Goal: Task Accomplishment & Management: Complete application form

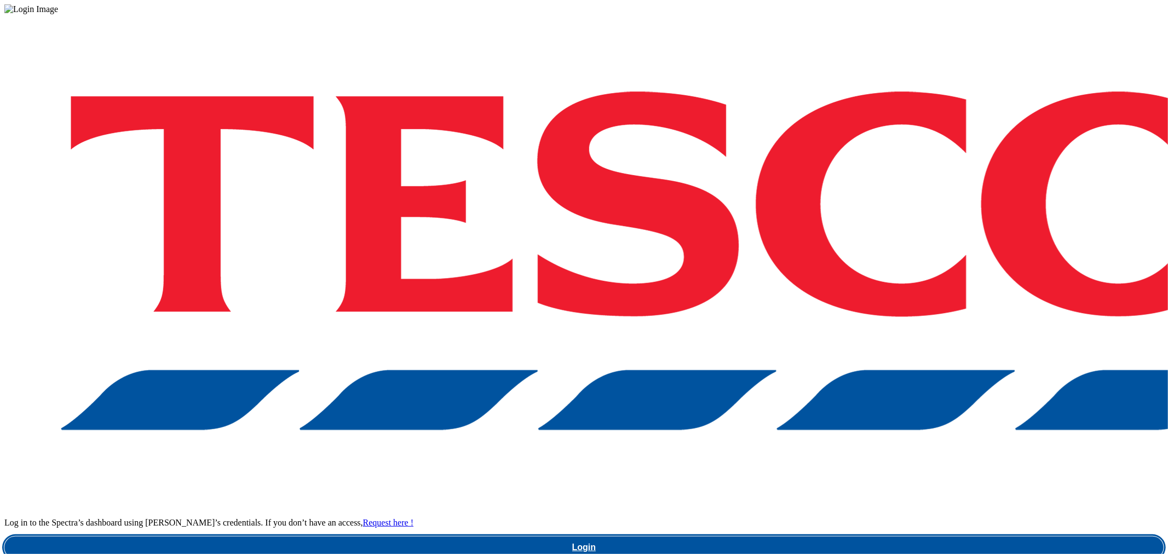
click at [894, 537] on link "Login" at bounding box center [584, 548] width 1160 height 22
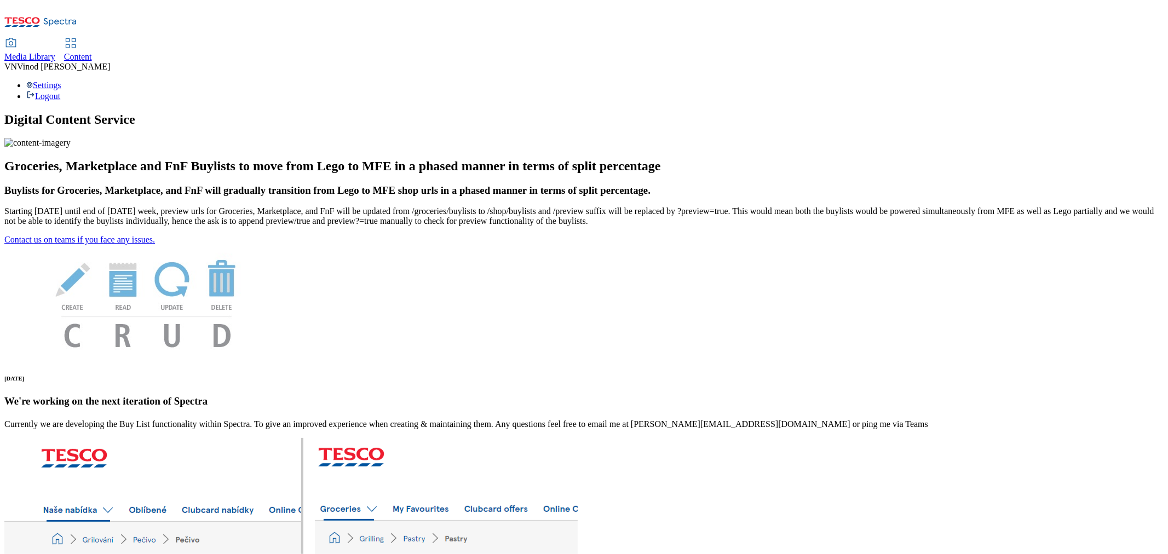
click at [92, 52] on span "Content" at bounding box center [78, 56] width 28 height 9
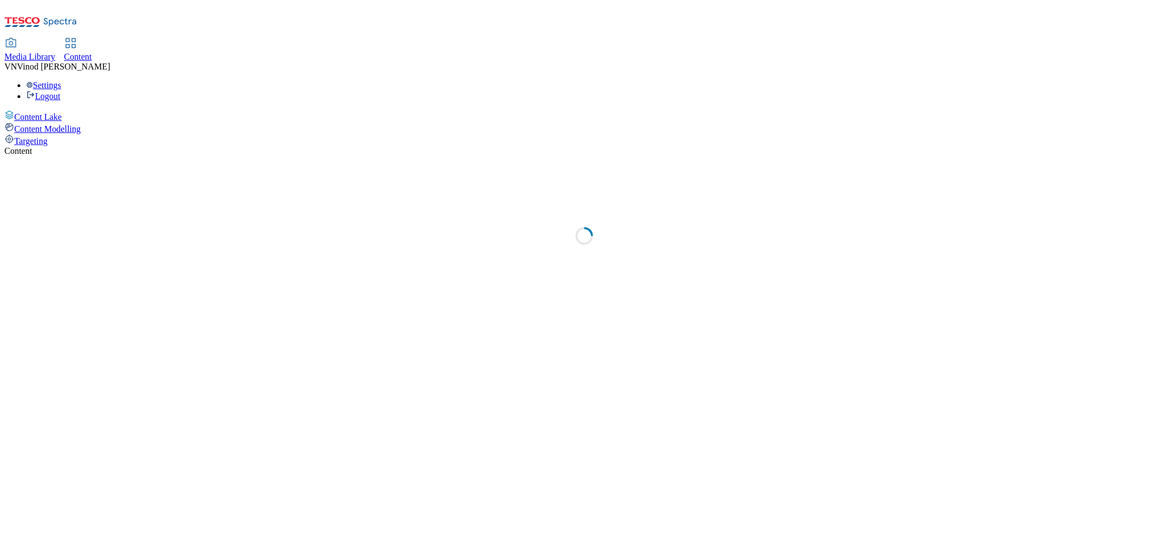
select select "ghs-uk"
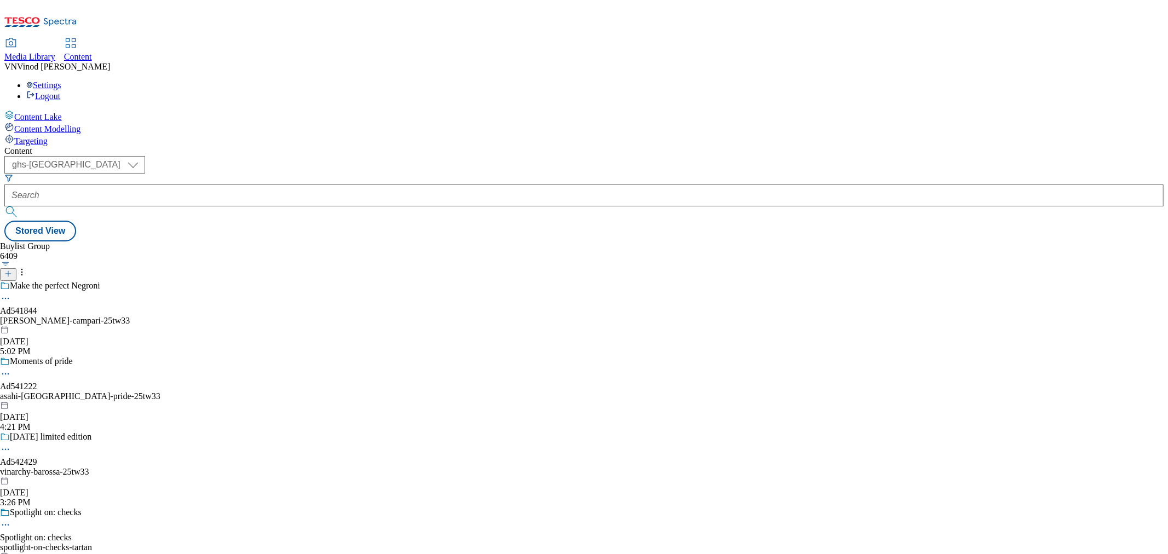
click at [12, 270] on icon at bounding box center [8, 274] width 8 height 8
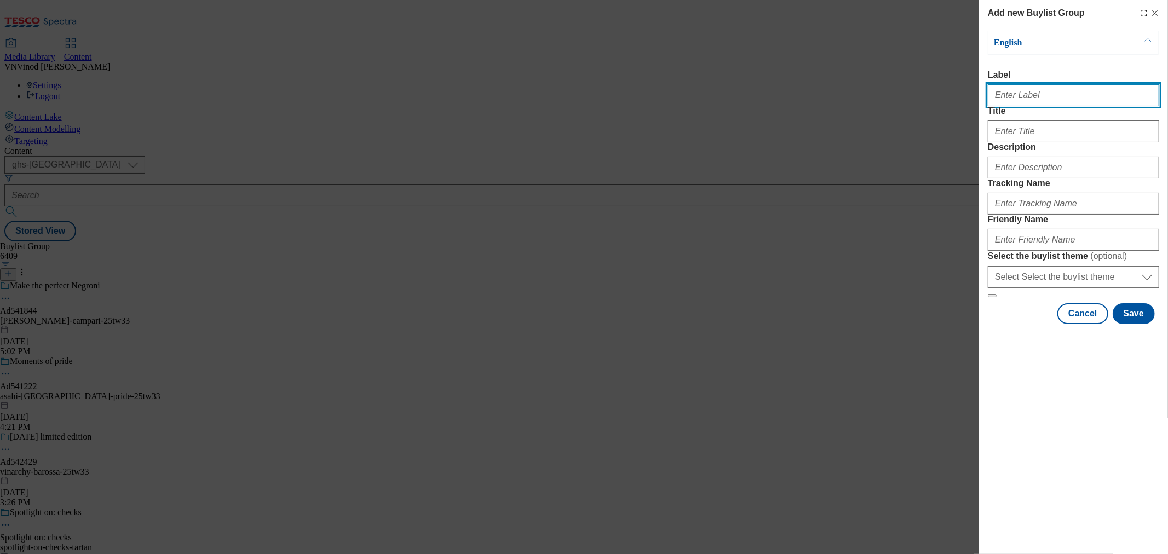
click at [1043, 101] on input "Label" at bounding box center [1073, 95] width 171 height 22
paste input "542000"
paste input "Carlsberg"
click at [1026, 94] on input "Ad542000Carlsberg" at bounding box center [1073, 95] width 171 height 22
type input "Ad542000 carlsberg"
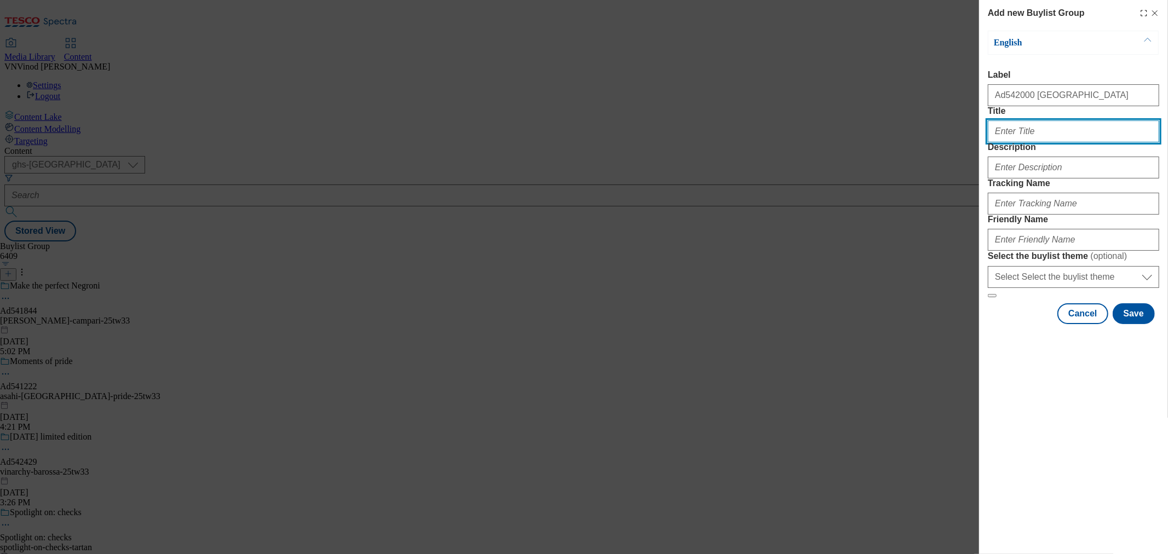
click at [1031, 142] on input "Title" at bounding box center [1073, 131] width 171 height 22
paste input "Discover a taste beyond your usual"
type input "Discover a taste beyond your usual"
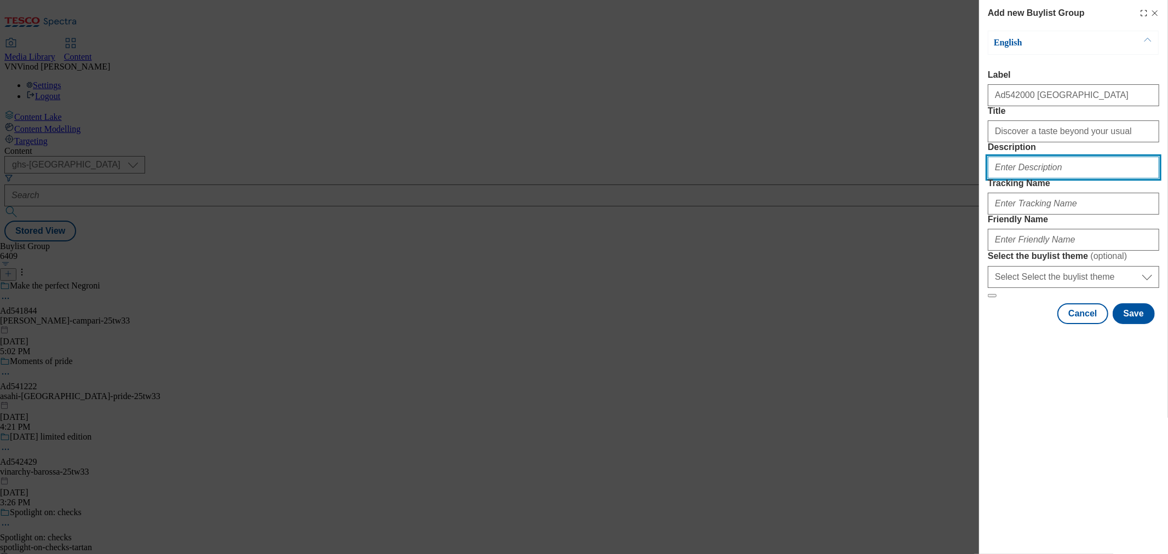
click at [1026, 179] on input "Description" at bounding box center [1073, 168] width 171 height 22
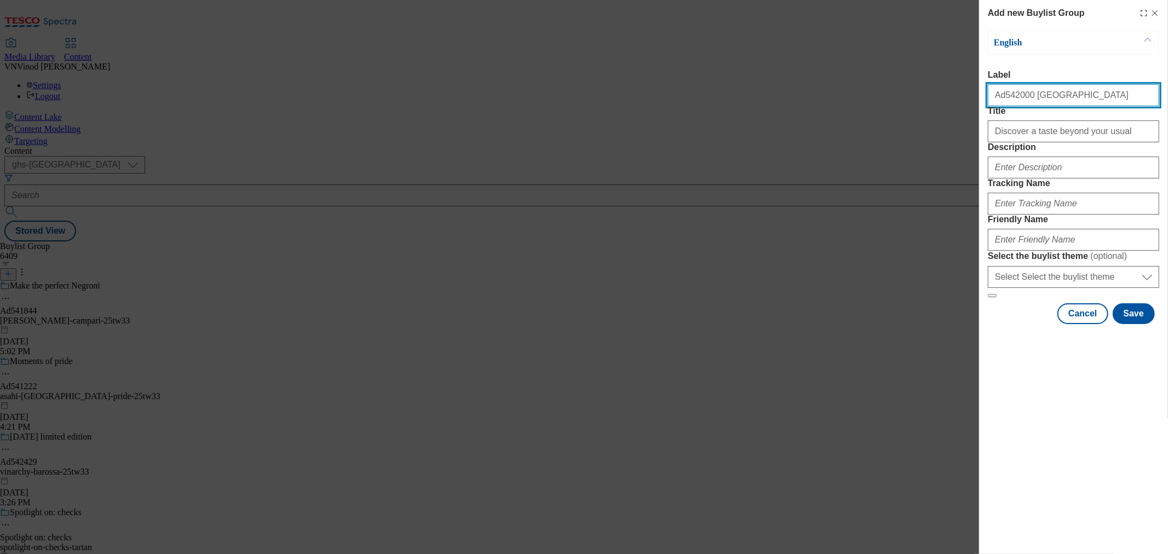
click at [1005, 101] on input "Ad542000 carlsberg" at bounding box center [1073, 95] width 171 height 22
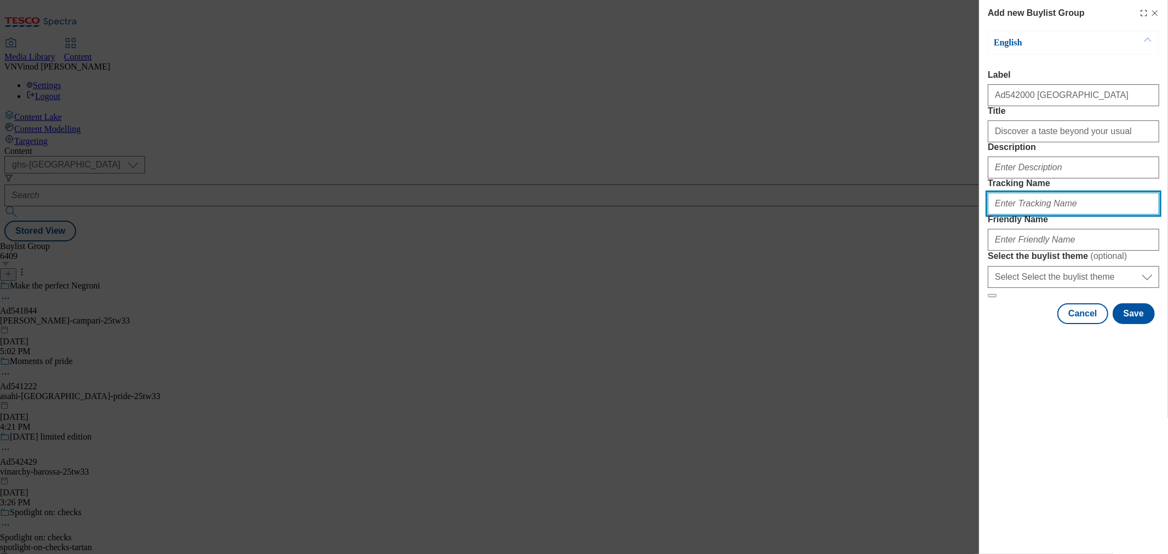
click at [1031, 215] on input "Tracking Name" at bounding box center [1073, 204] width 171 height 22
paste input "Ad542000"
click at [1016, 215] on input "DH_ADAd542000" at bounding box center [1073, 204] width 171 height 22
type input "DH_AD542000"
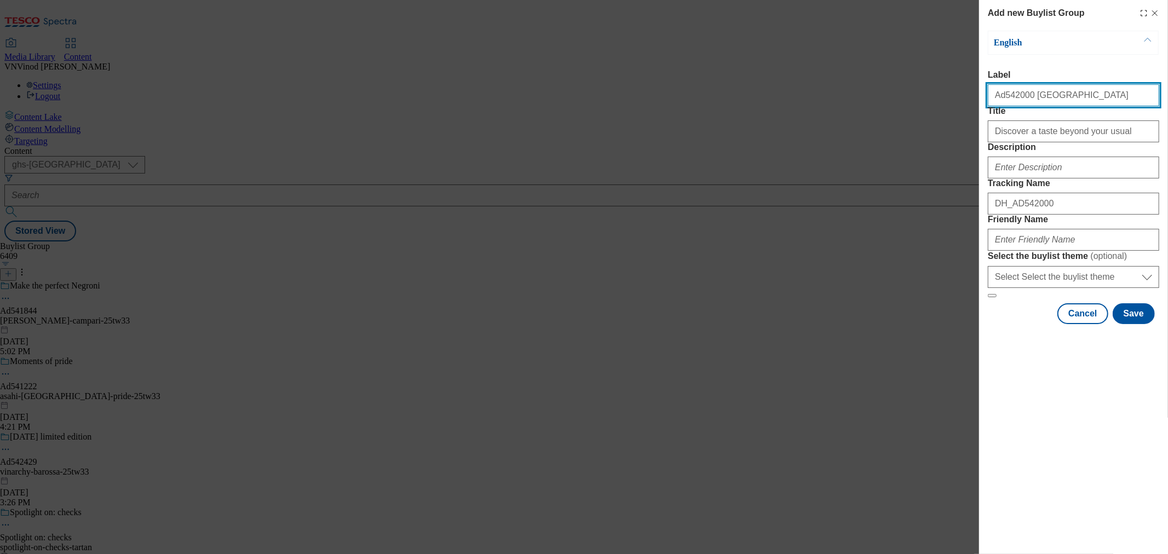
click at [1048, 103] on input "Ad542000 carlsberg" at bounding box center [1073, 95] width 171 height 22
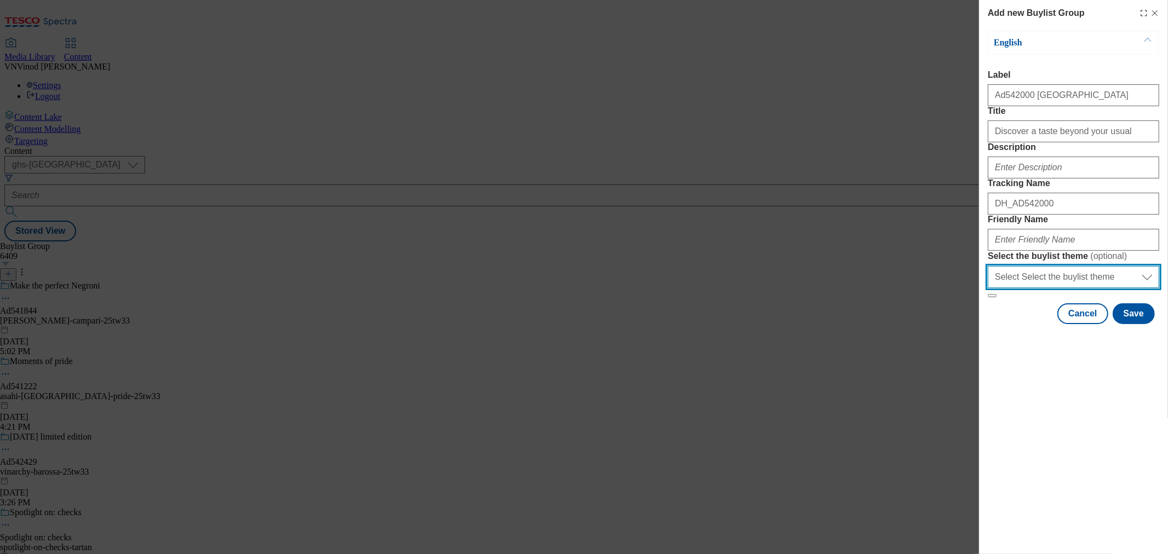
click at [1030, 288] on select "Select Select the buylist theme default fandf" at bounding box center [1073, 277] width 171 height 22
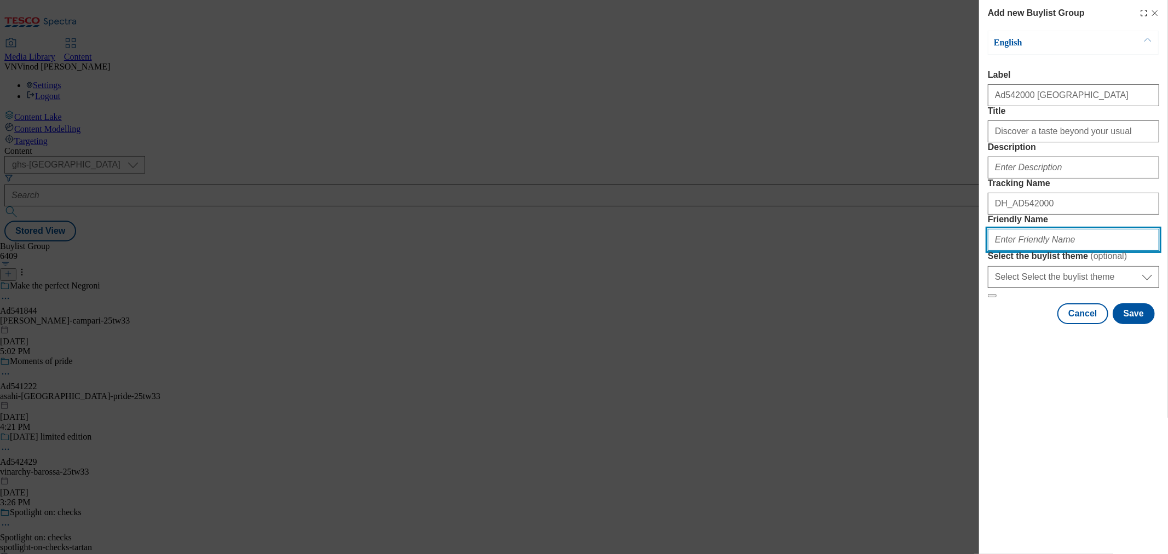
click at [1036, 251] on input "Friendly Name" at bounding box center [1073, 240] width 171 height 22
paste input "carlsberg"
paste input "Poretti"
click at [1026, 251] on input "carlsberg-Poretti" at bounding box center [1073, 240] width 171 height 22
click at [1066, 251] on input "carlsberg-poretti" at bounding box center [1073, 240] width 171 height 22
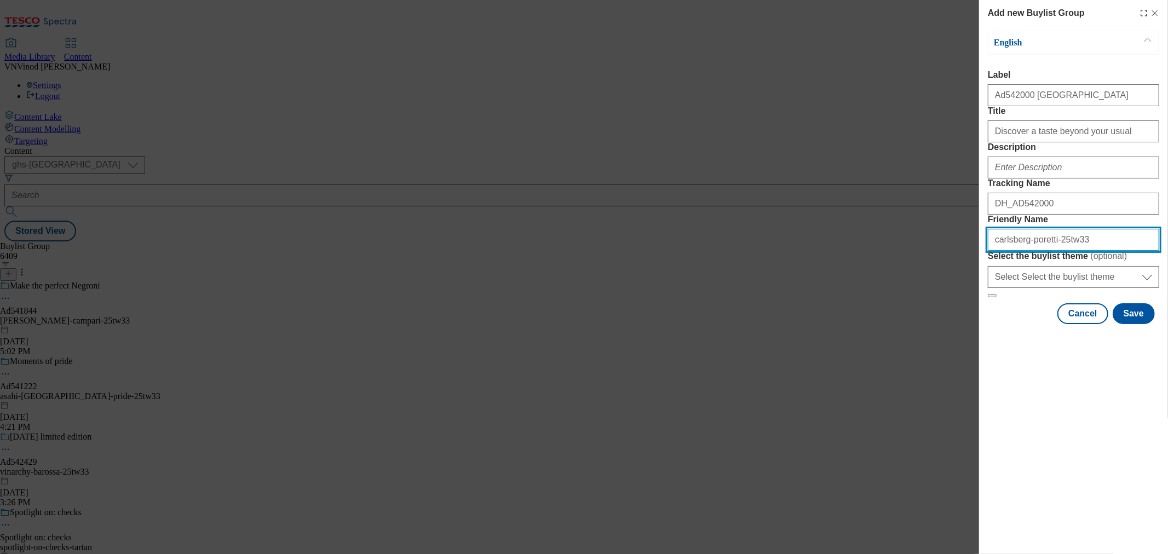
drag, startPoint x: 1082, startPoint y: 318, endPoint x: 636, endPoint y: 325, distance: 445.3
click at [638, 324] on div "Add new Buylist Group English Label Ad542000 carlsberg Title Discover a taste b…" at bounding box center [584, 277] width 1168 height 554
type input "carlsberg-poretti-25tw33"
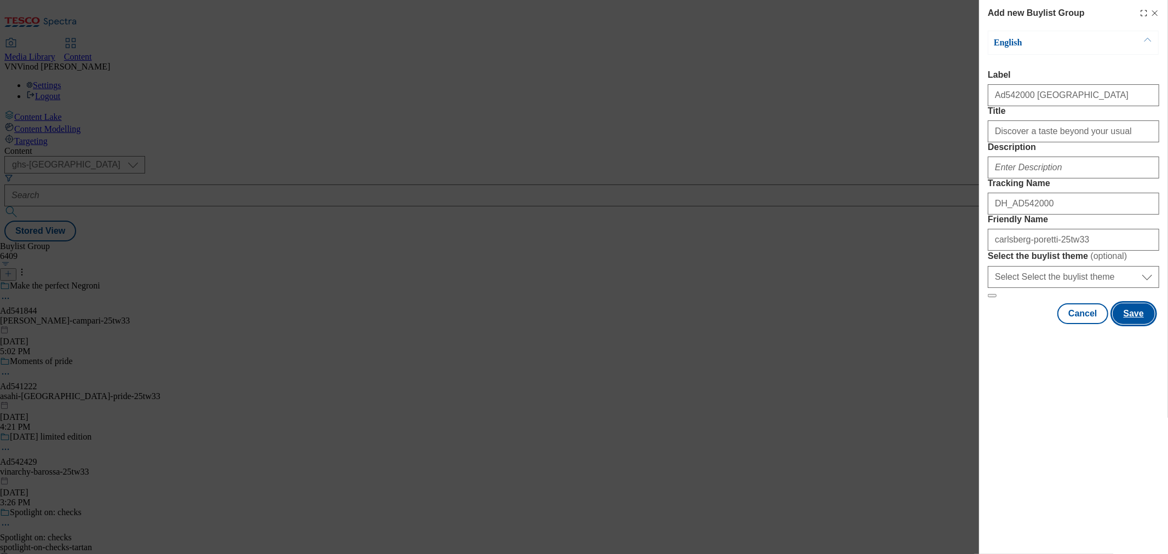
click at [1145, 324] on button "Save" at bounding box center [1134, 313] width 42 height 21
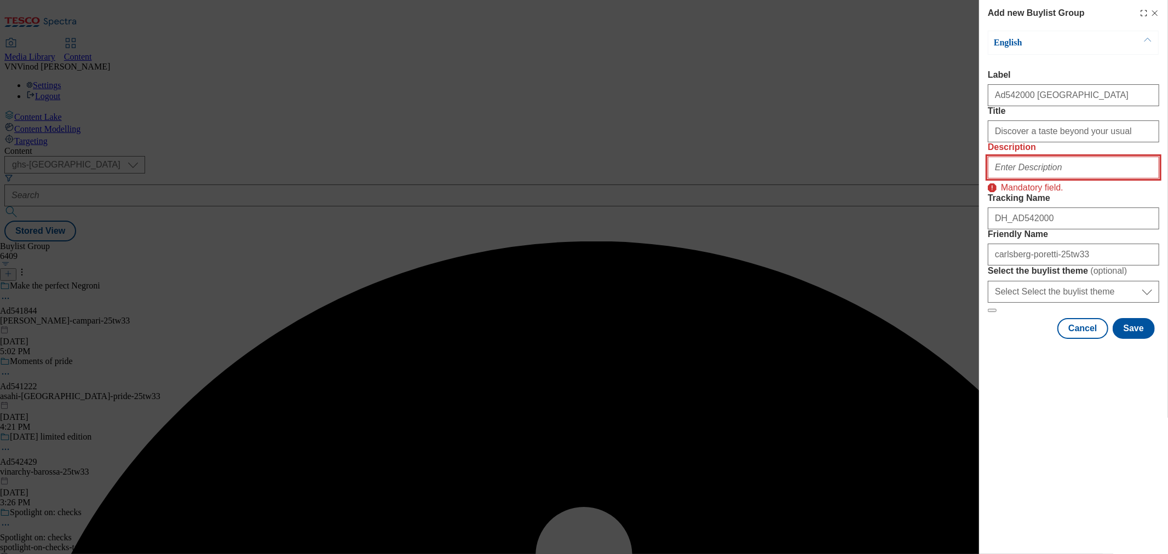
click at [1061, 179] on input "Description" at bounding box center [1073, 168] width 171 height 22
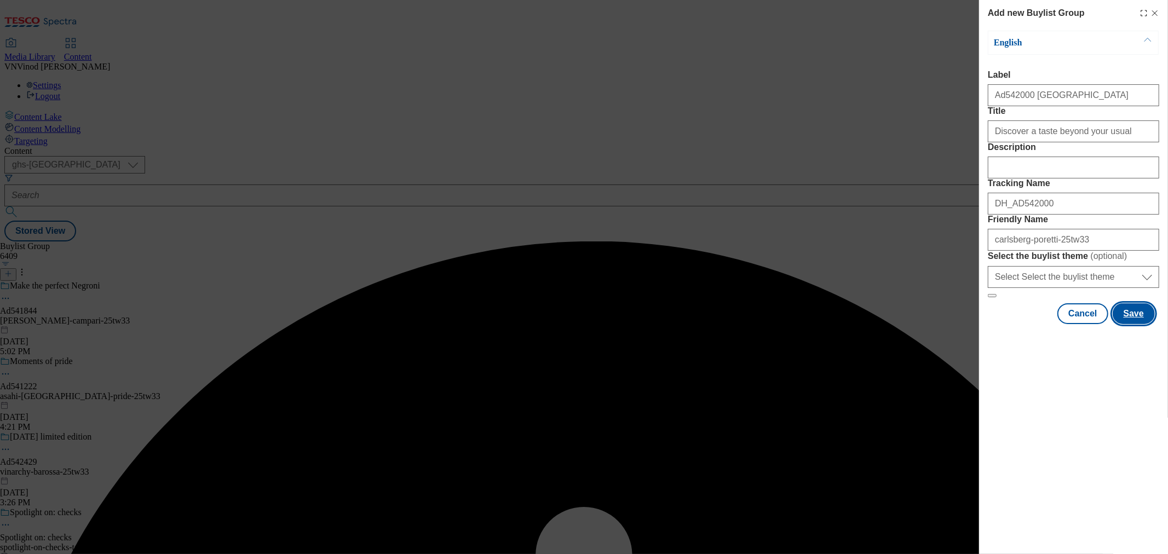
click at [1138, 324] on button "Save" at bounding box center [1134, 313] width 42 height 21
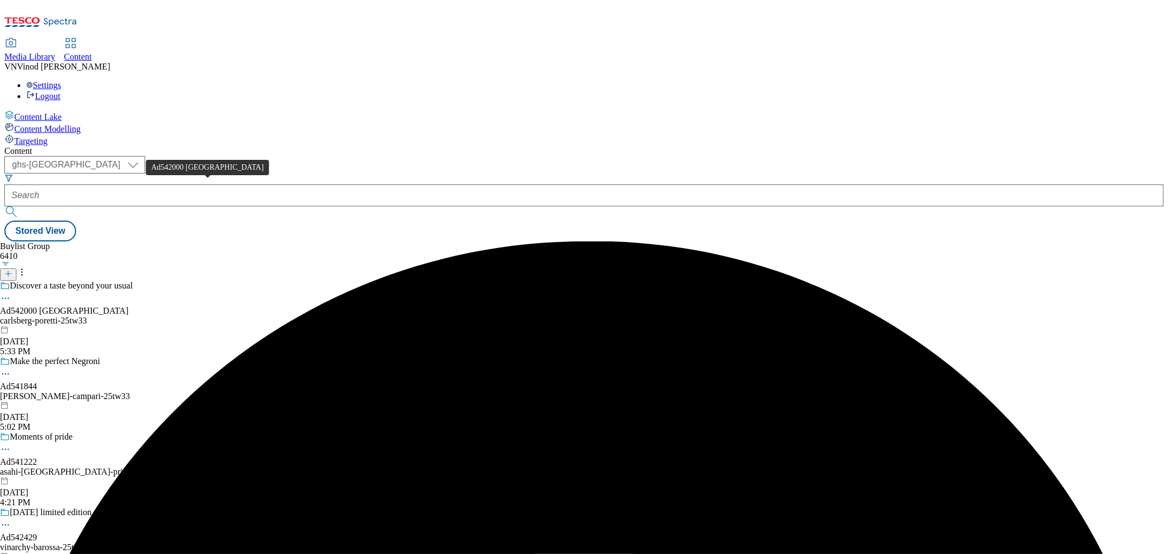
drag, startPoint x: 223, startPoint y: 186, endPoint x: 590, endPoint y: 39, distance: 394.7
click at [129, 306] on div "Ad542000 carlsberg" at bounding box center [64, 311] width 129 height 10
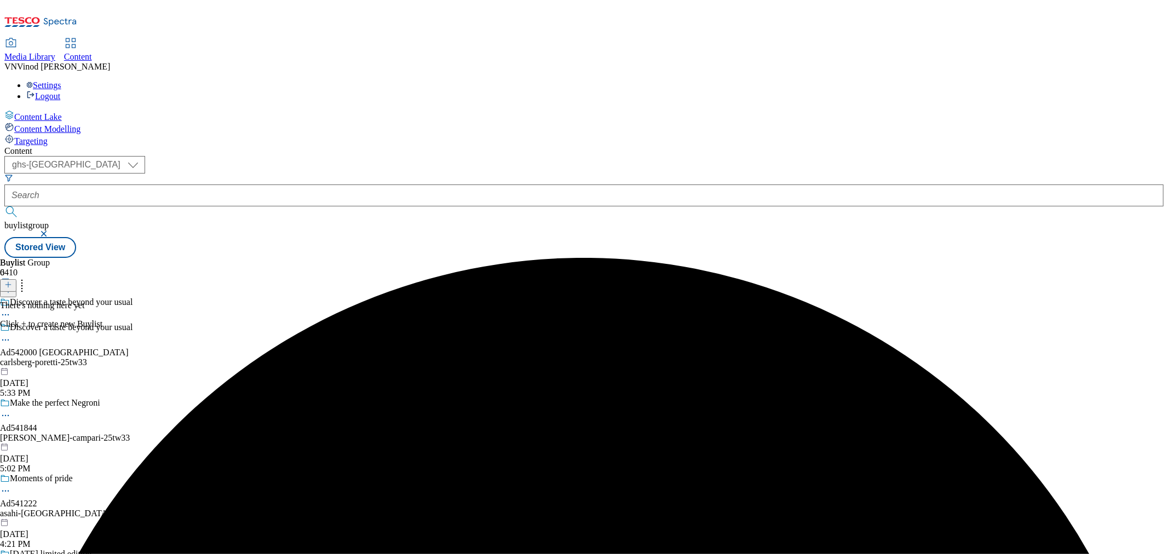
click at [16, 279] on button at bounding box center [8, 285] width 16 height 13
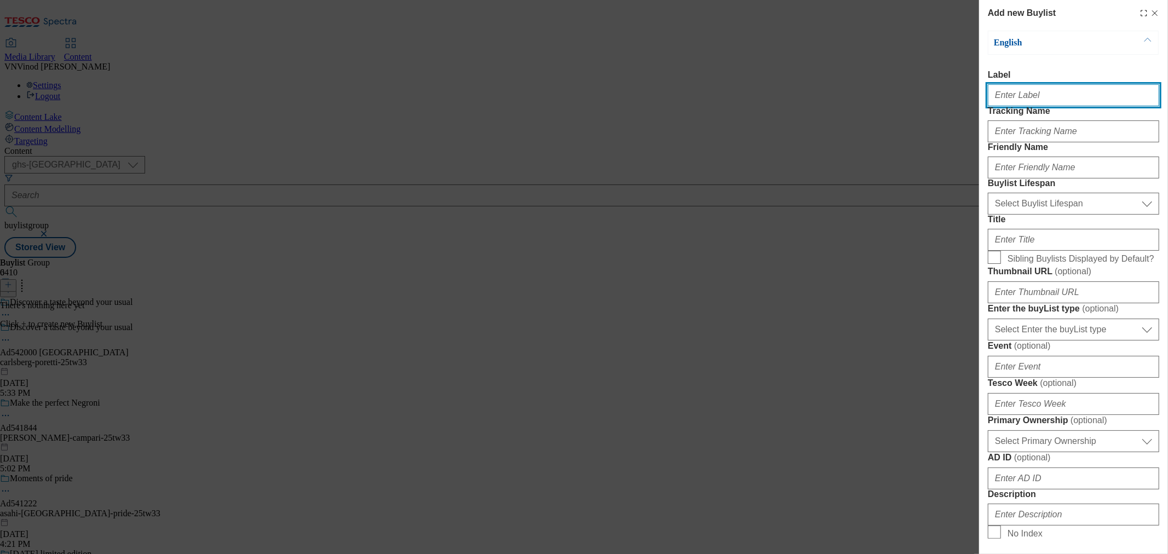
click at [1061, 104] on input "Label" at bounding box center [1073, 95] width 171 height 22
paste input "542000"
type input "Ad542000"
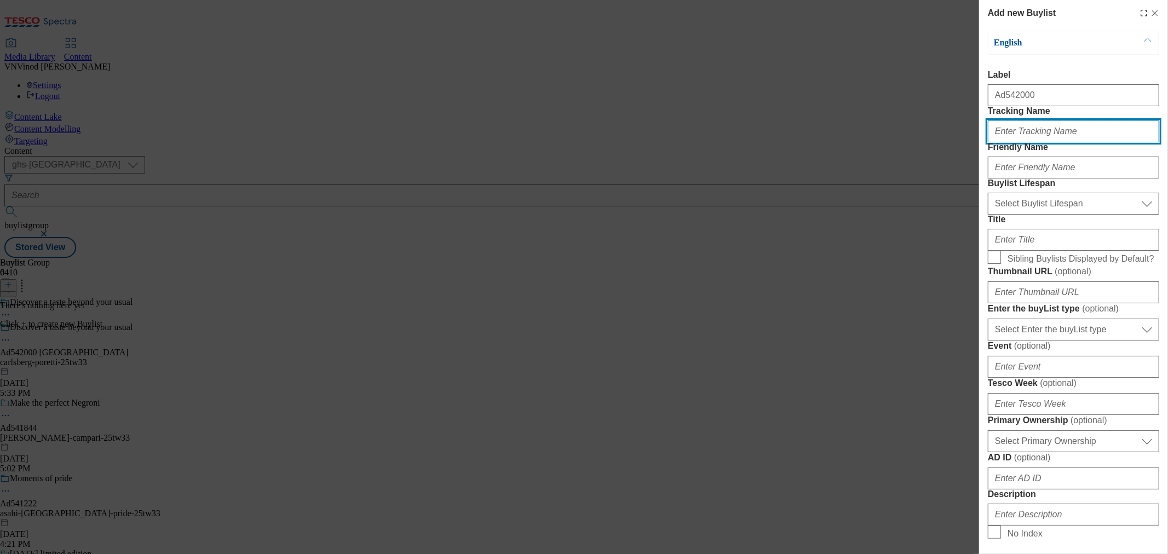
click at [1037, 142] on input "Tracking Name" at bounding box center [1073, 131] width 171 height 22
paste input "542000"
type input "Dh_AD542000"
drag, startPoint x: 747, startPoint y: 267, endPoint x: 985, endPoint y: 253, distance: 238.1
click at [747, 267] on div "Add new Buylist English Label Ad542000 Tracking Name Dh_AD542000 Friendly Name …" at bounding box center [584, 277] width 1168 height 554
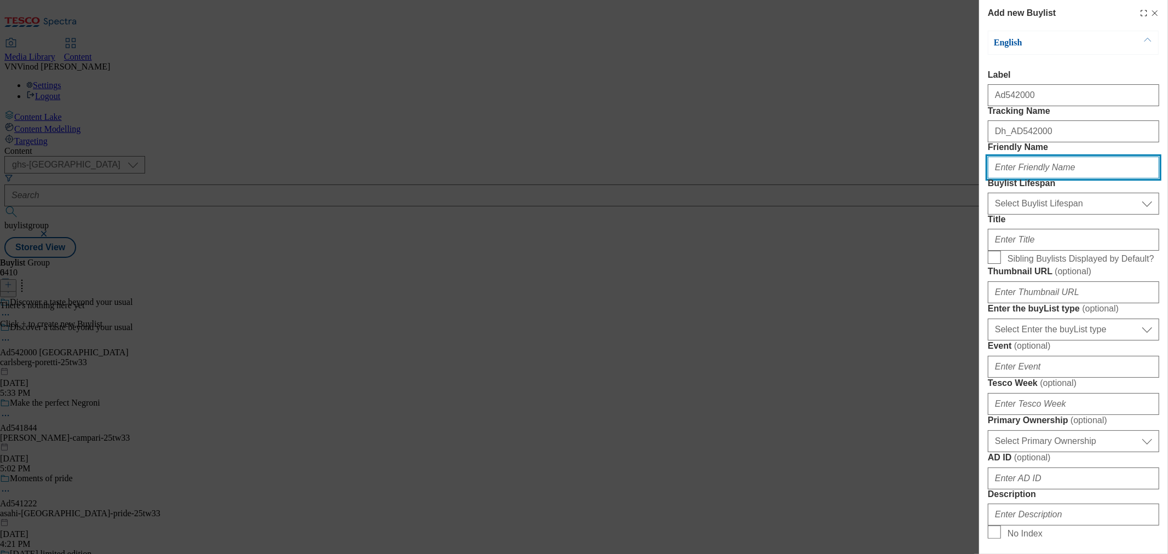
click at [1076, 179] on input "Friendly Name" at bounding box center [1073, 168] width 171 height 22
paste input "carlsberg"
type input "carlsberg"
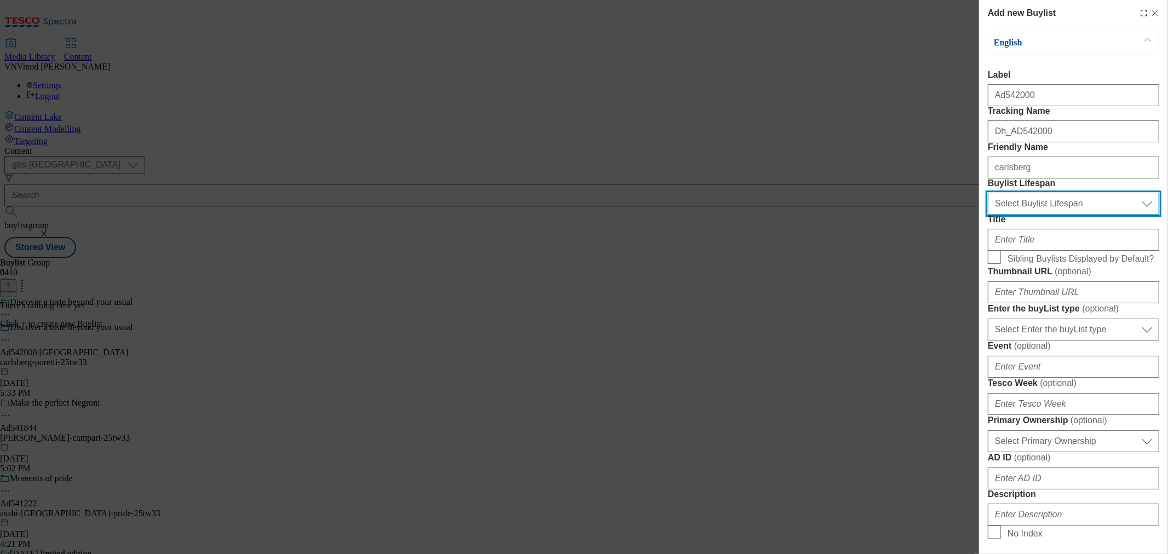
click at [1054, 215] on select "Select Buylist Lifespan evergreen seasonal tactical" at bounding box center [1073, 204] width 171 height 22
select select "tactical"
click at [988, 215] on select "Select Buylist Lifespan evergreen seasonal tactical" at bounding box center [1073, 204] width 171 height 22
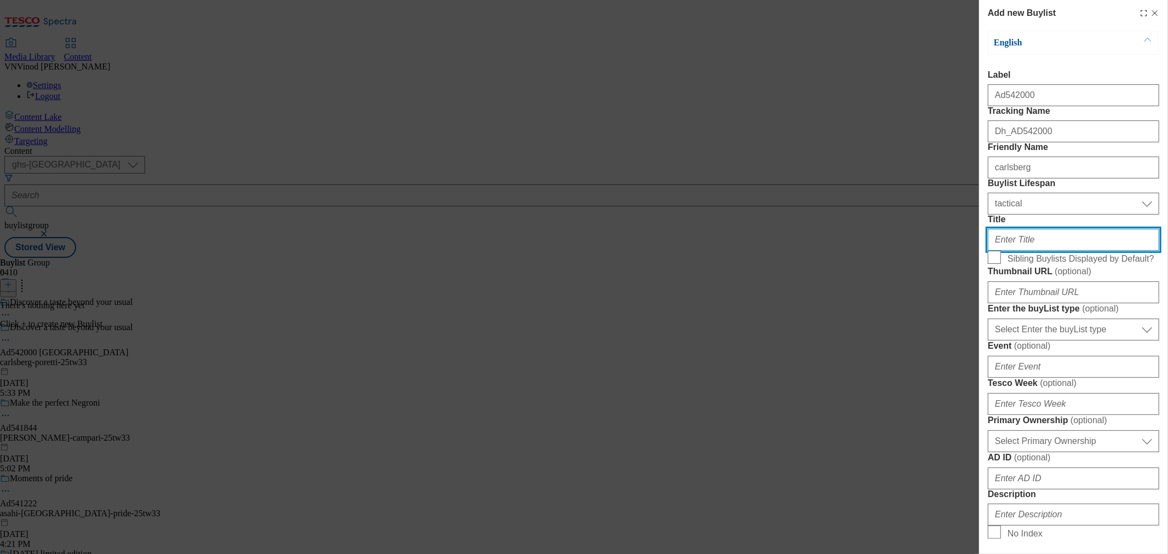
click at [1023, 251] on input "Title" at bounding box center [1073, 240] width 171 height 22
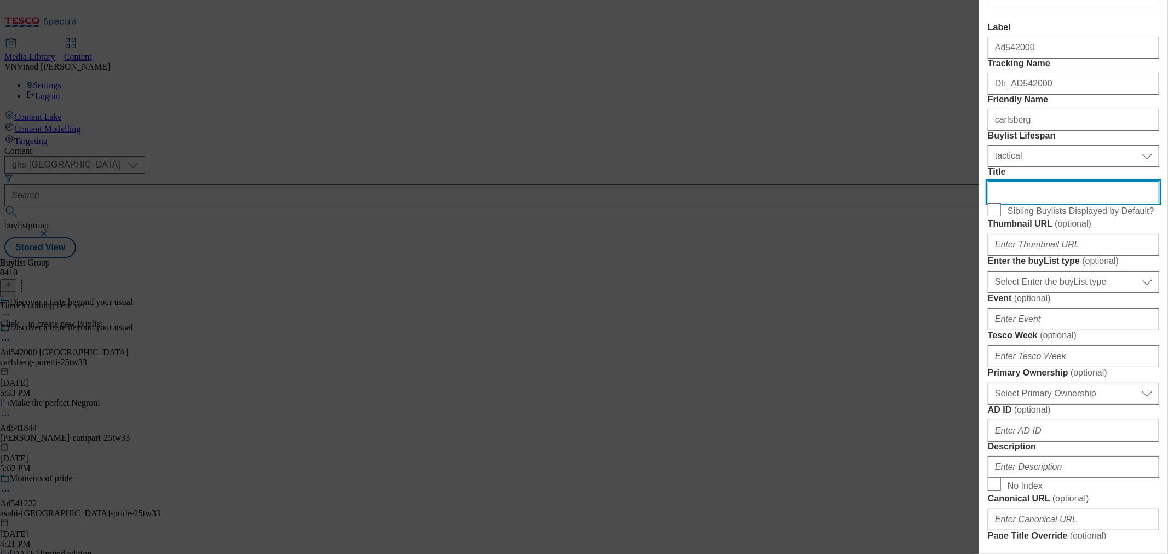
scroll to position [122, 0]
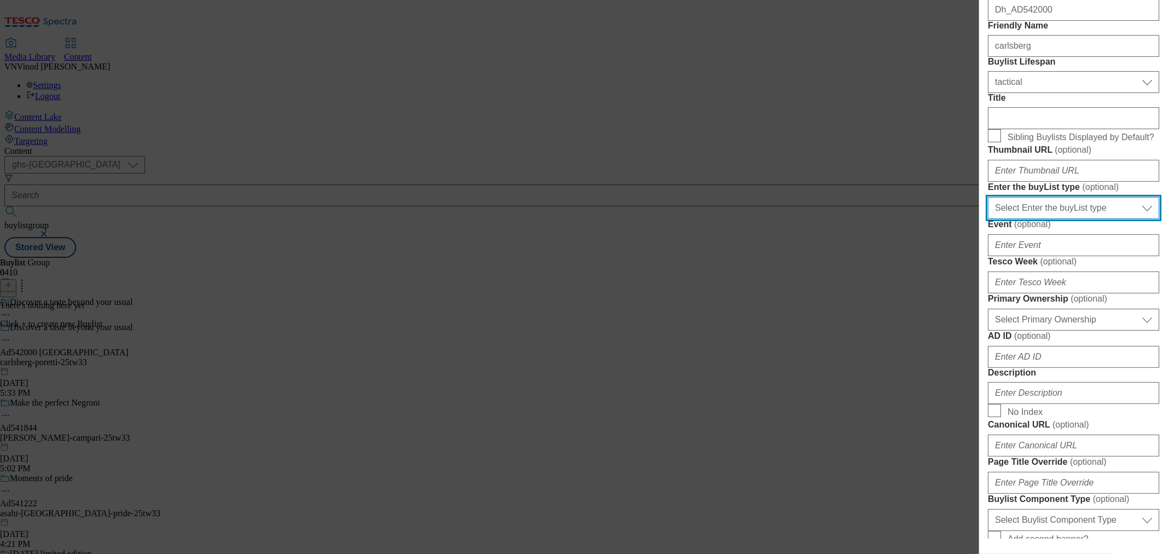
click at [1080, 219] on select "Select Enter the buyList type event supplier funded long term >4 weeks supplier…" at bounding box center [1073, 208] width 171 height 22
select select "supplier funded short term 1-3 weeks"
click at [988, 219] on select "Select Enter the buyList type event supplier funded long term >4 weeks supplier…" at bounding box center [1073, 208] width 171 height 22
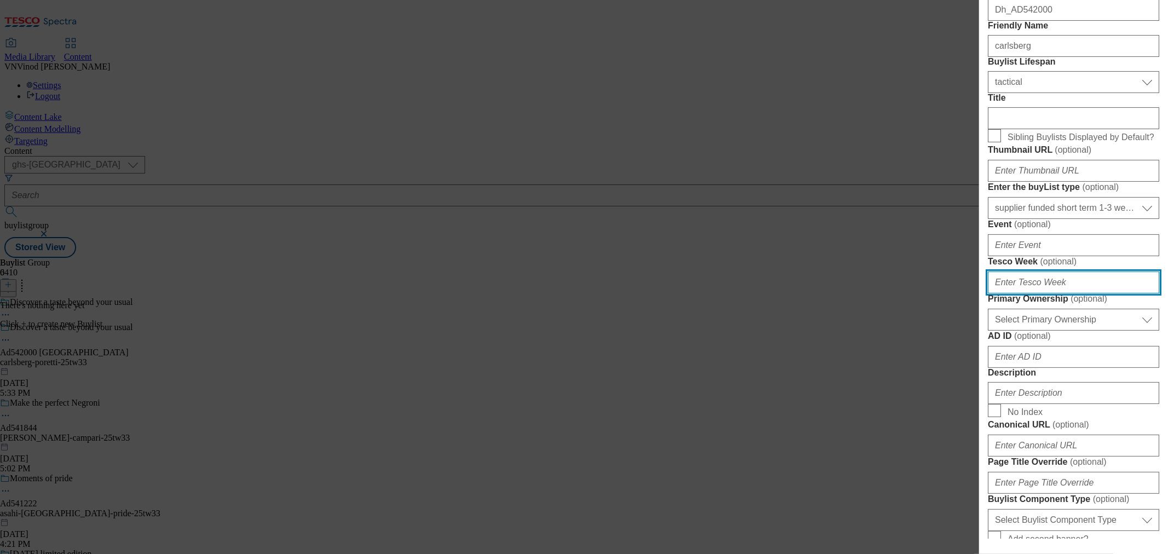
click at [1031, 294] on input "Tesco Week ( optional )" at bounding box center [1073, 283] width 171 height 22
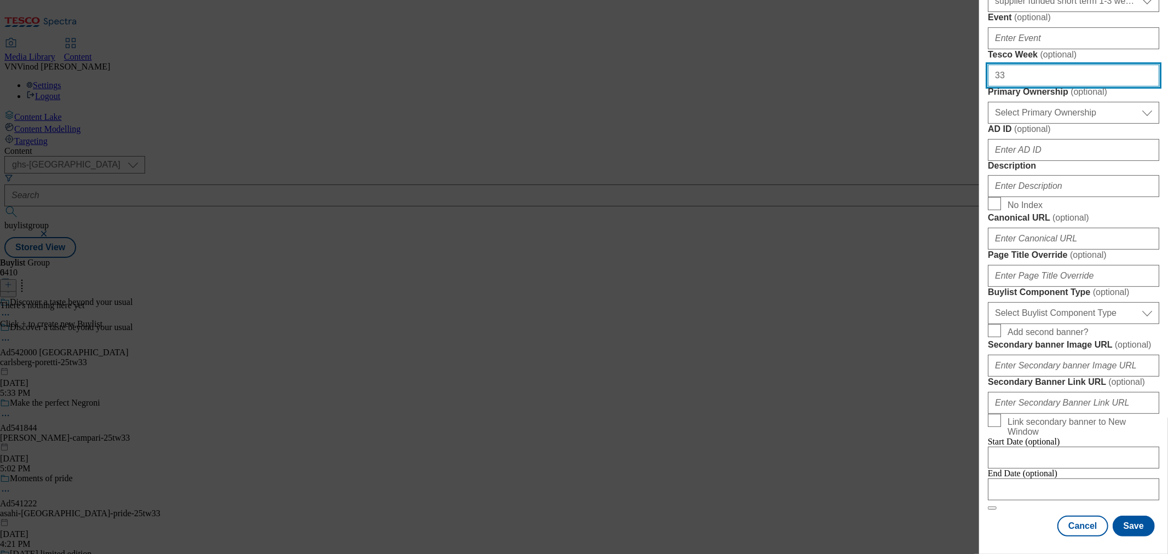
type input "33"
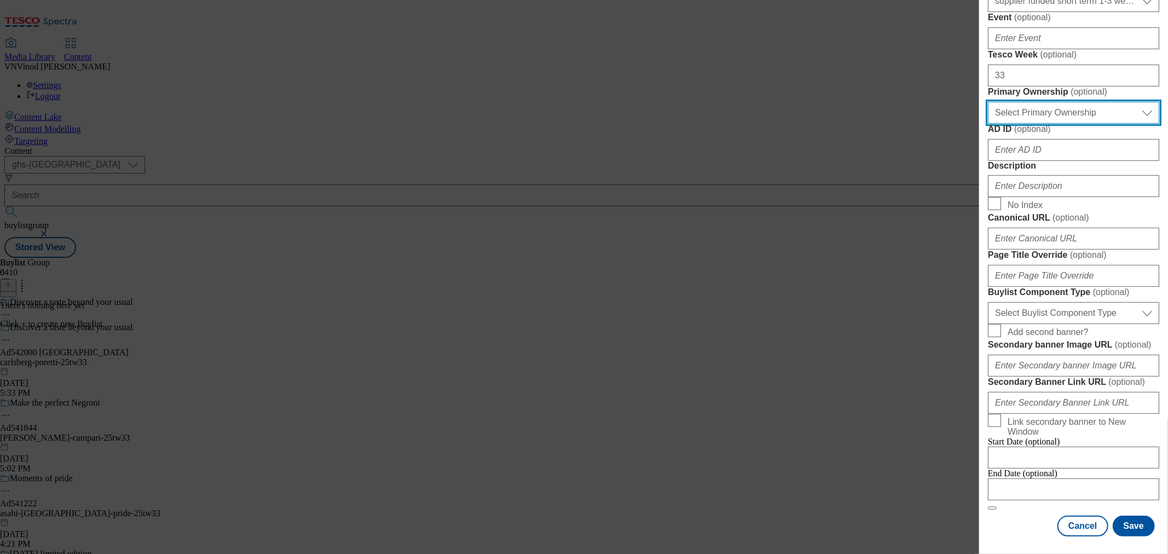
click at [1087, 124] on select "Select Primary Ownership tesco dunnhumby" at bounding box center [1073, 113] width 171 height 22
select select "dunnhumby"
click at [988, 124] on select "Select Primary Ownership tesco dunnhumby" at bounding box center [1073, 113] width 171 height 22
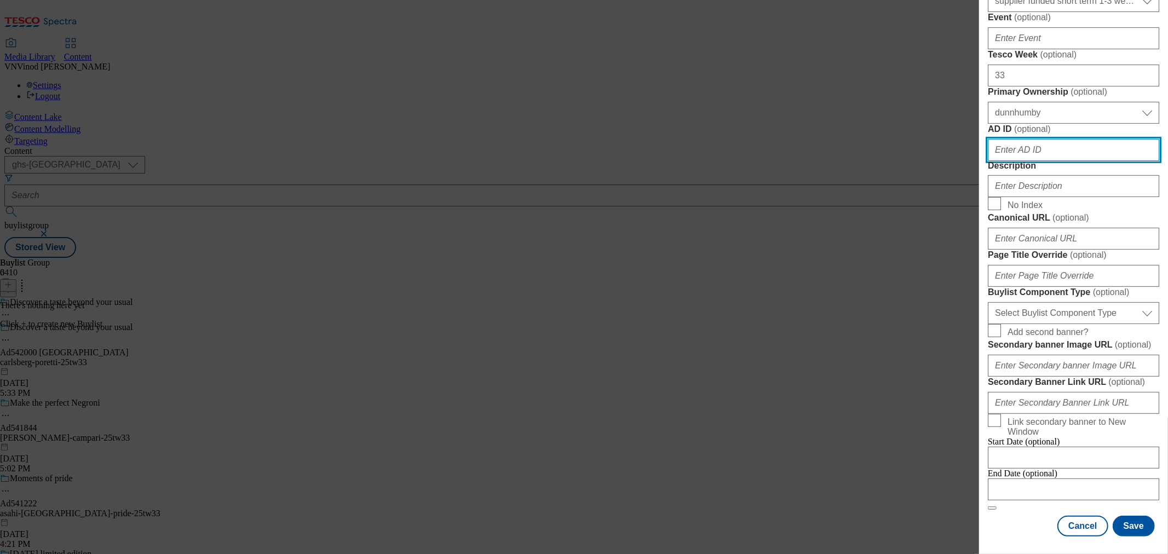
click at [1042, 161] on input "AD ID ( optional )" at bounding box center [1073, 150] width 171 height 22
paste input "542000"
type input "542000"
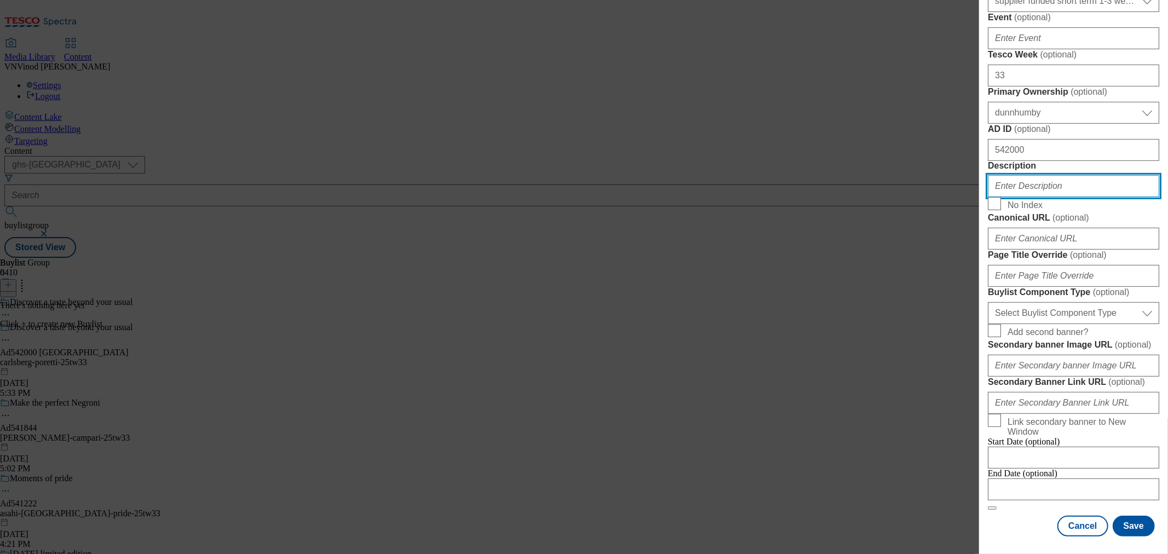
click at [1035, 197] on input "Description" at bounding box center [1073, 186] width 171 height 22
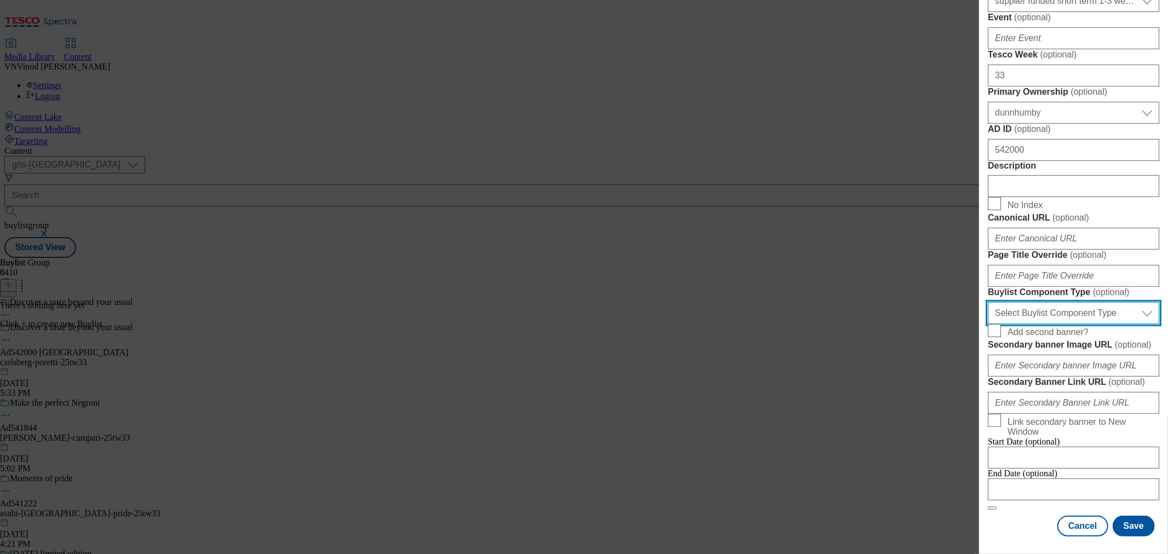
click at [1076, 324] on select "Select Buylist Component Type Banner Competition Header Meal" at bounding box center [1073, 313] width 171 height 22
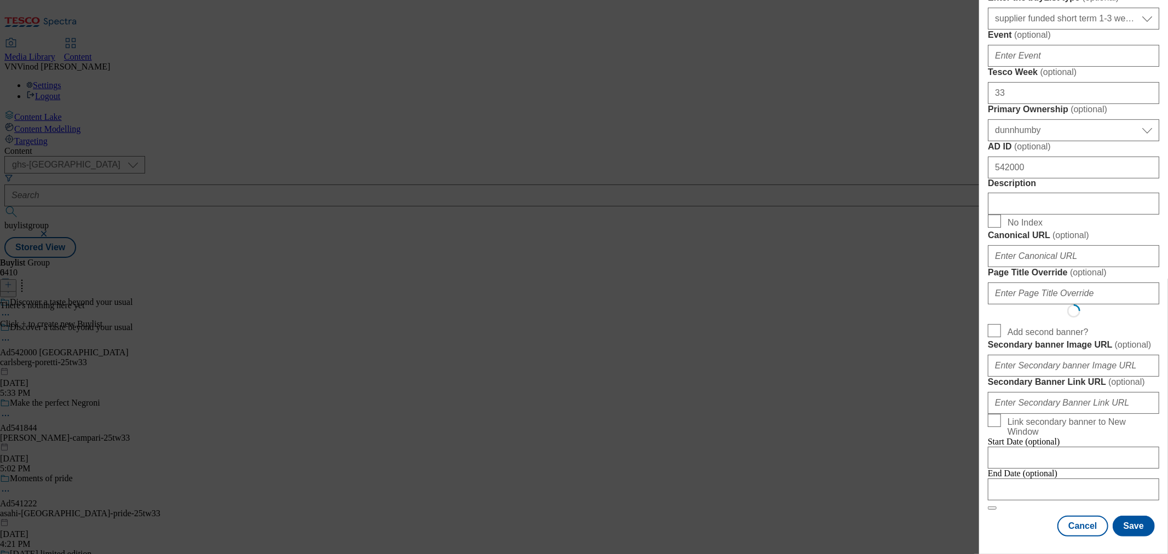
select select "Banner"
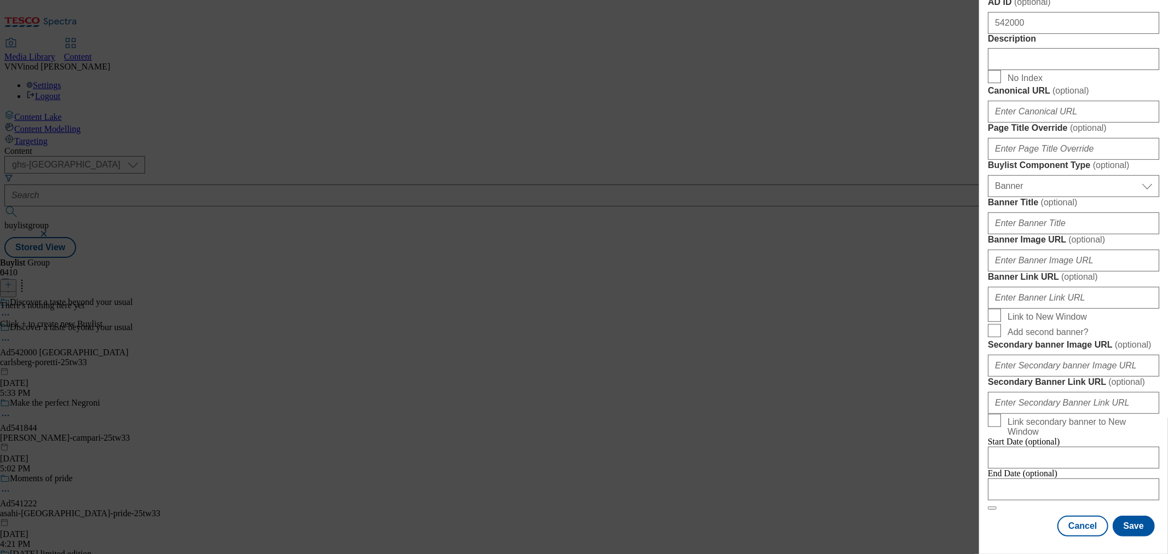
scroll to position [931, 0]
click at [1055, 479] on input "Modal" at bounding box center [1073, 490] width 171 height 22
select select "2025"
select select "October"
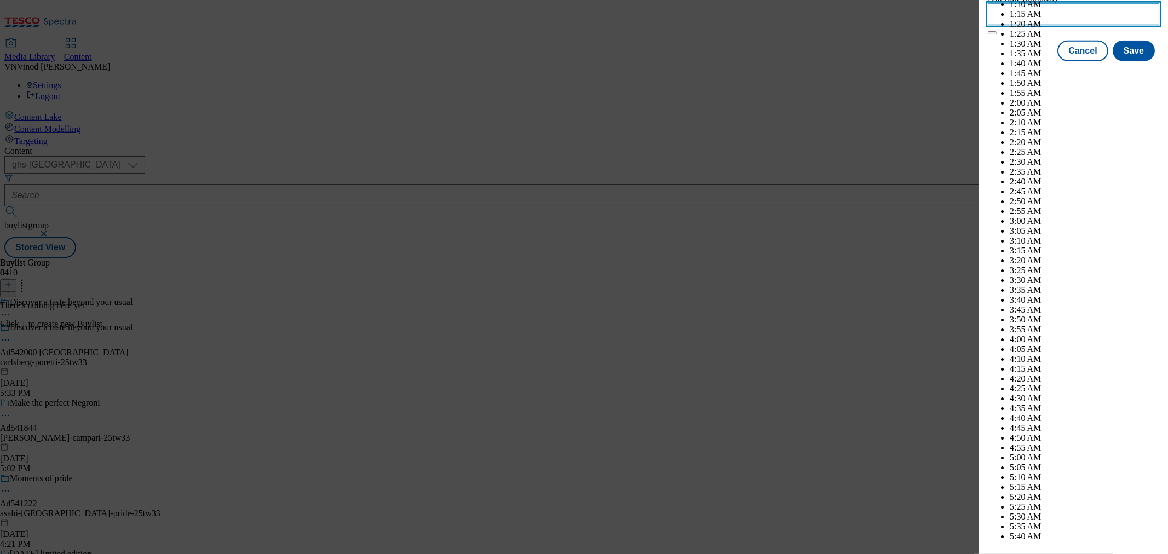
scroll to position [4259, 0]
select select "2026"
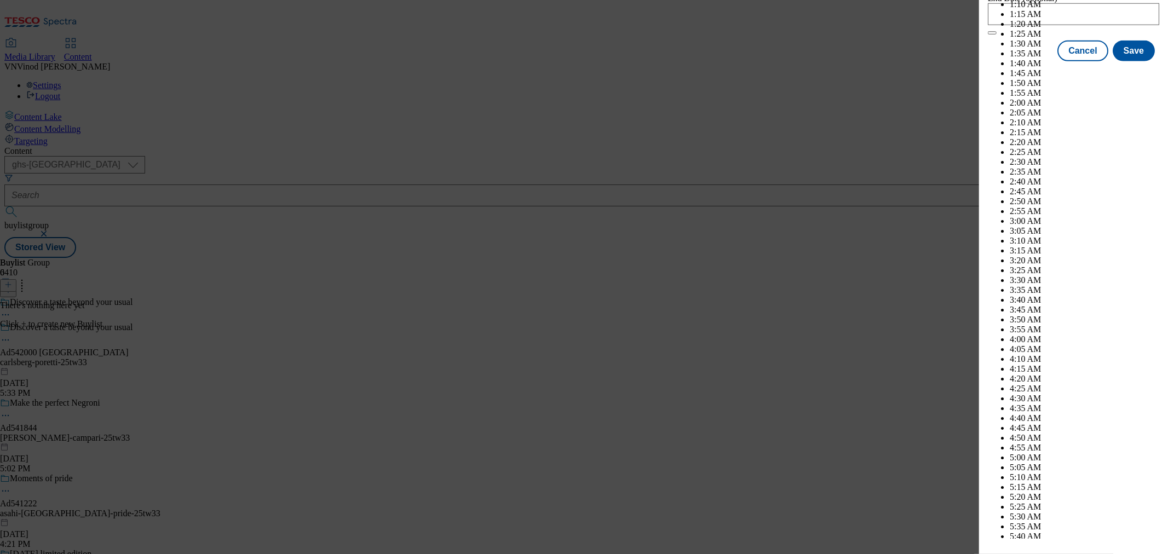
select select "January"
click at [1127, 71] on button "Save" at bounding box center [1134, 60] width 42 height 21
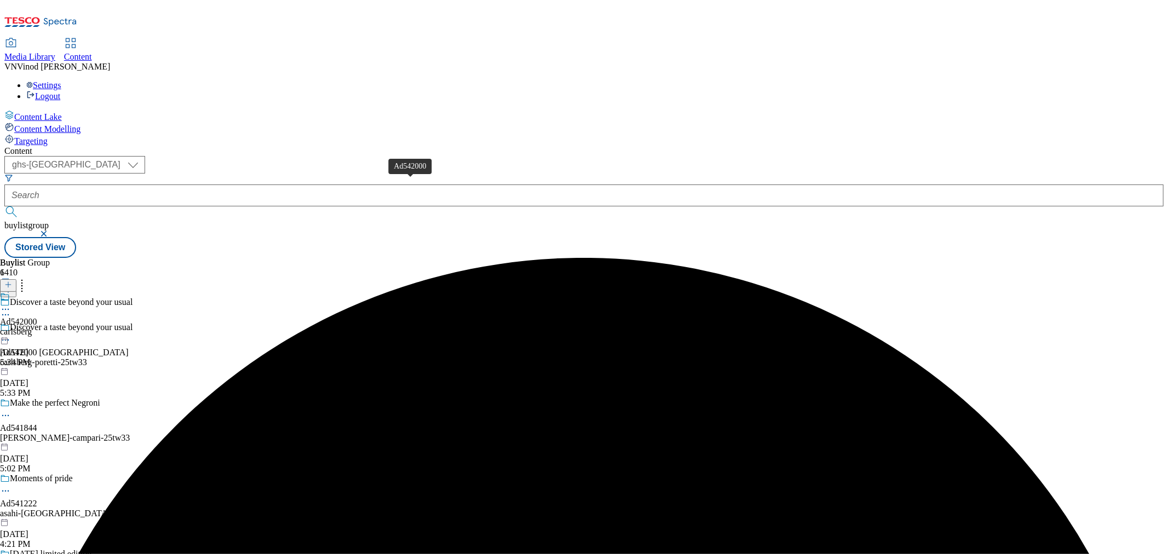
click at [37, 317] on div "Ad542000" at bounding box center [18, 322] width 37 height 10
click at [12, 281] on icon at bounding box center [8, 285] width 8 height 8
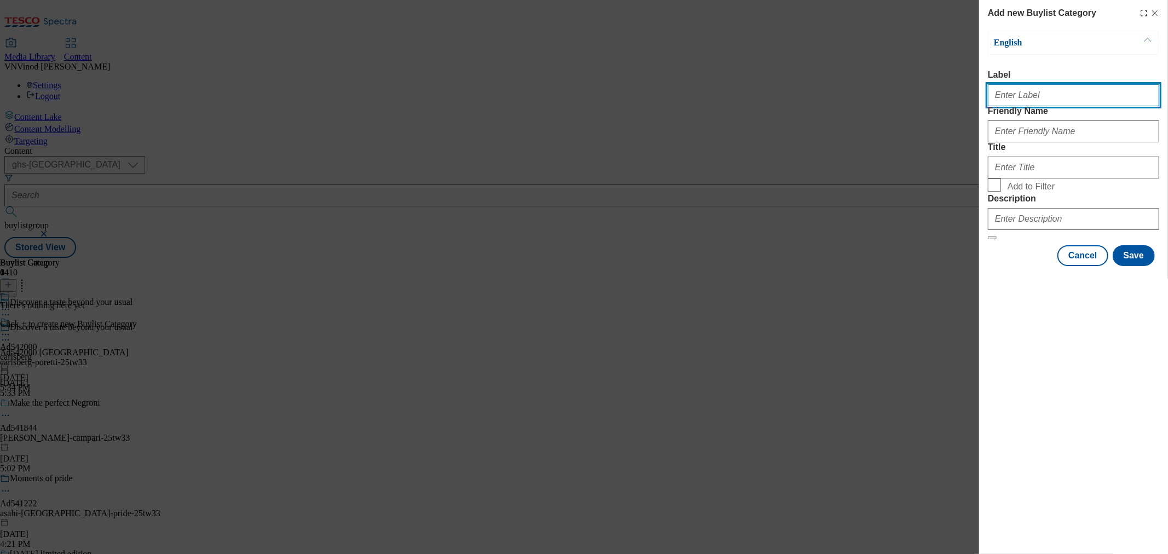
click at [1059, 104] on input "Label" at bounding box center [1073, 95] width 171 height 22
paste input "542000"
type input "Ad542000"
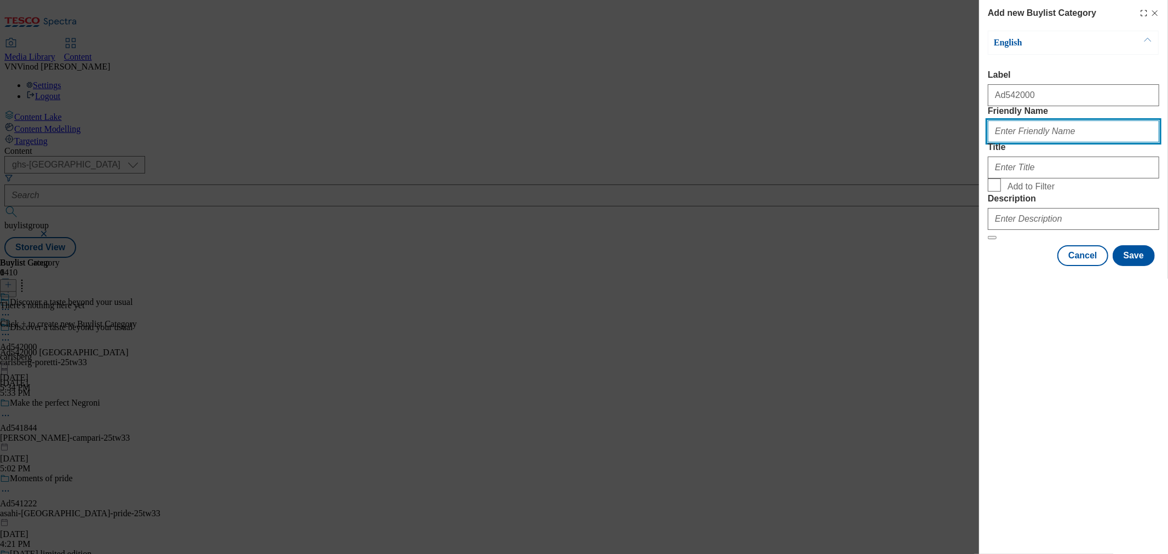
click at [1058, 142] on input "Friendly Name" at bounding box center [1073, 131] width 171 height 22
paste input "carlsberg-poretti"
type input "carlsberg-poretti"
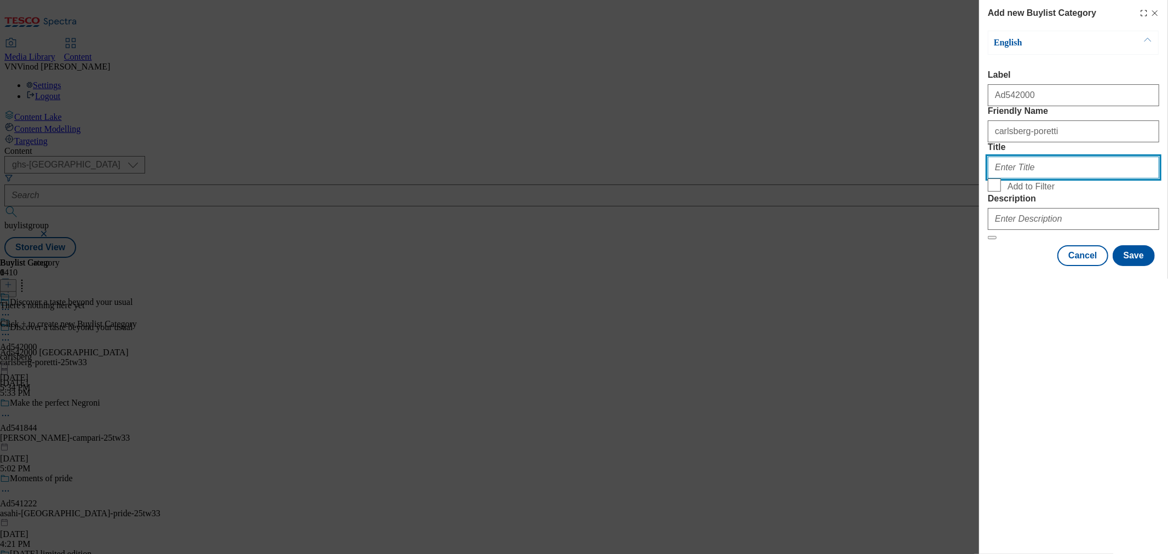
click at [1025, 179] on input "Title" at bounding box center [1073, 168] width 171 height 22
paste input "Carlsberg"
type input "Carlsberg"
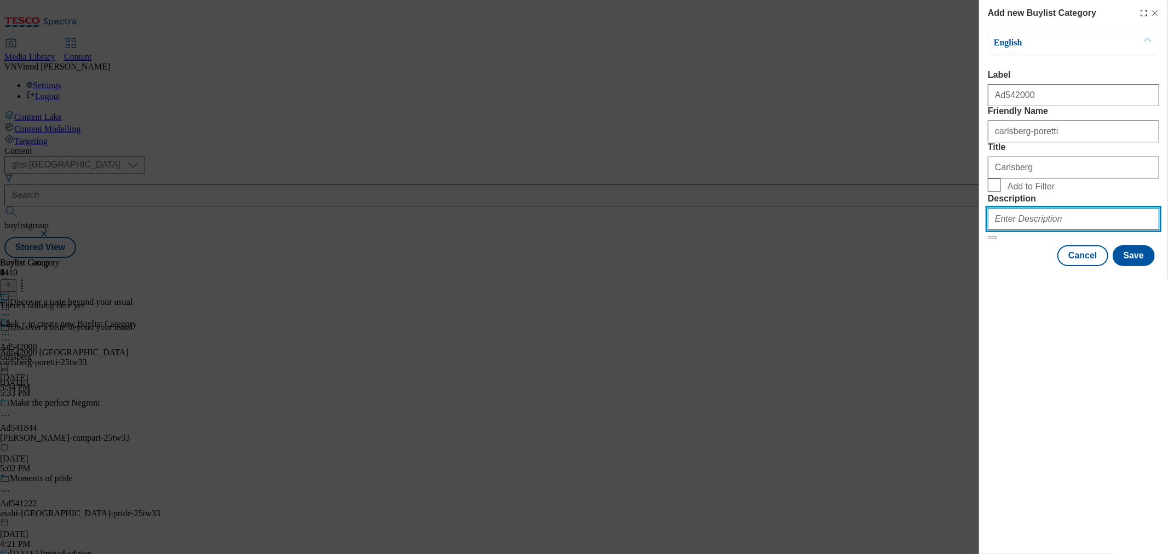
click at [1038, 230] on input "Description" at bounding box center [1073, 219] width 171 height 22
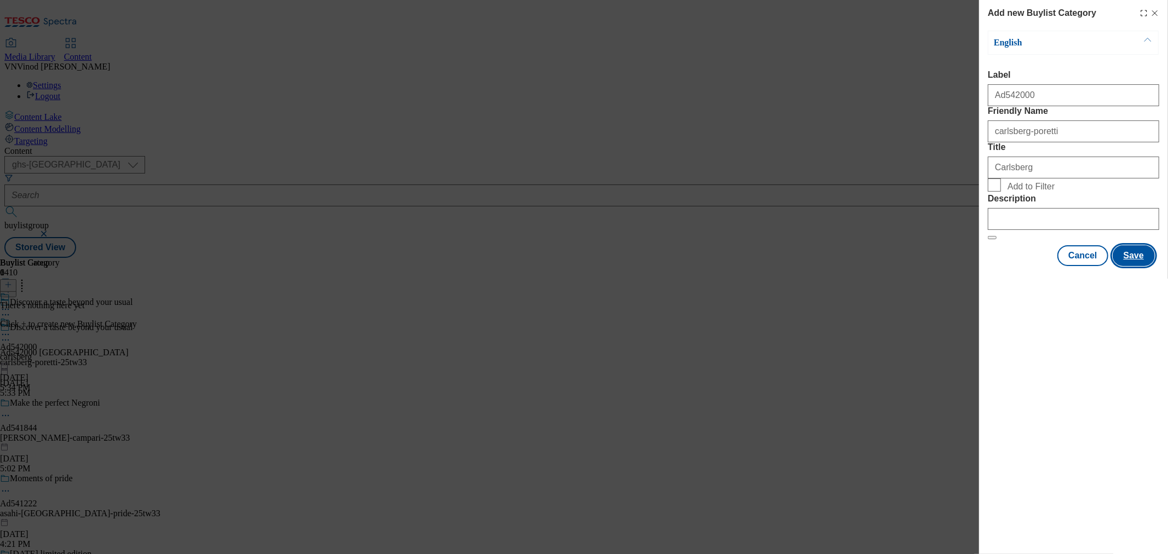
click at [1138, 266] on button "Save" at bounding box center [1134, 255] width 42 height 21
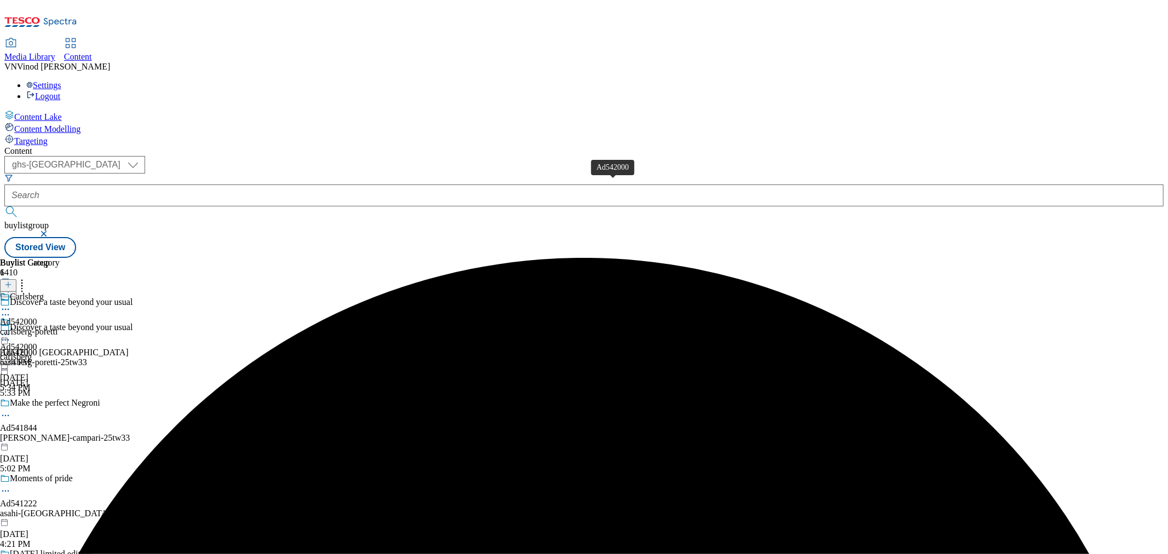
click at [37, 317] on div "Ad542000" at bounding box center [18, 322] width 37 height 10
click at [12, 281] on icon at bounding box center [8, 285] width 8 height 8
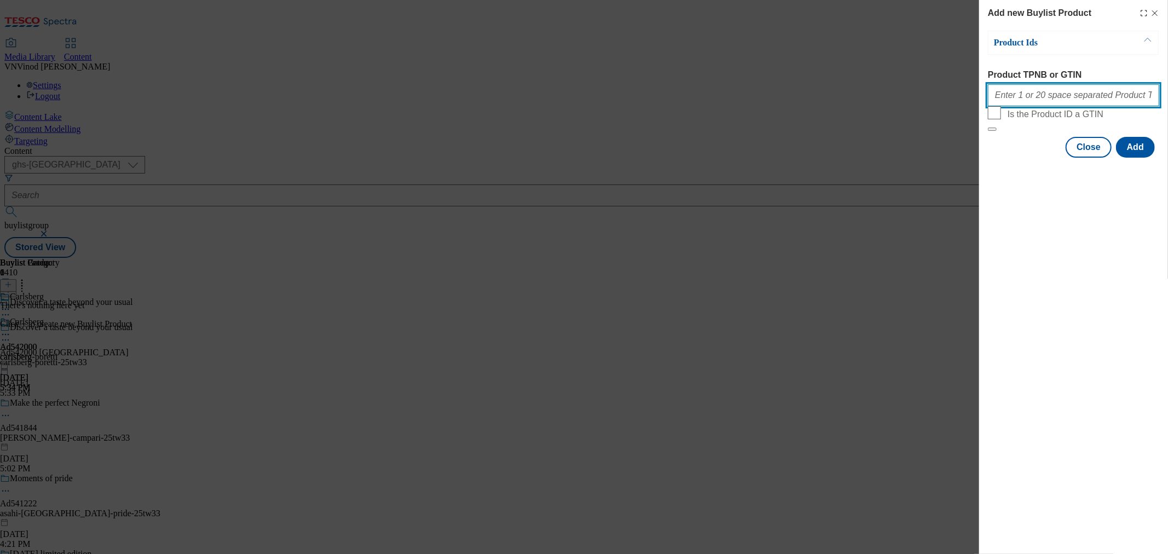
click at [1069, 100] on input "Product TPNB or GTIN" at bounding box center [1073, 95] width 171 height 22
paste input "88710912 96241542 89965672 92600240 89460572 89255455 89949988"
type input "88710912 96241542 89965672 92600240 89460572 89255455 89949988"
click at [1135, 158] on button "Add" at bounding box center [1135, 147] width 39 height 21
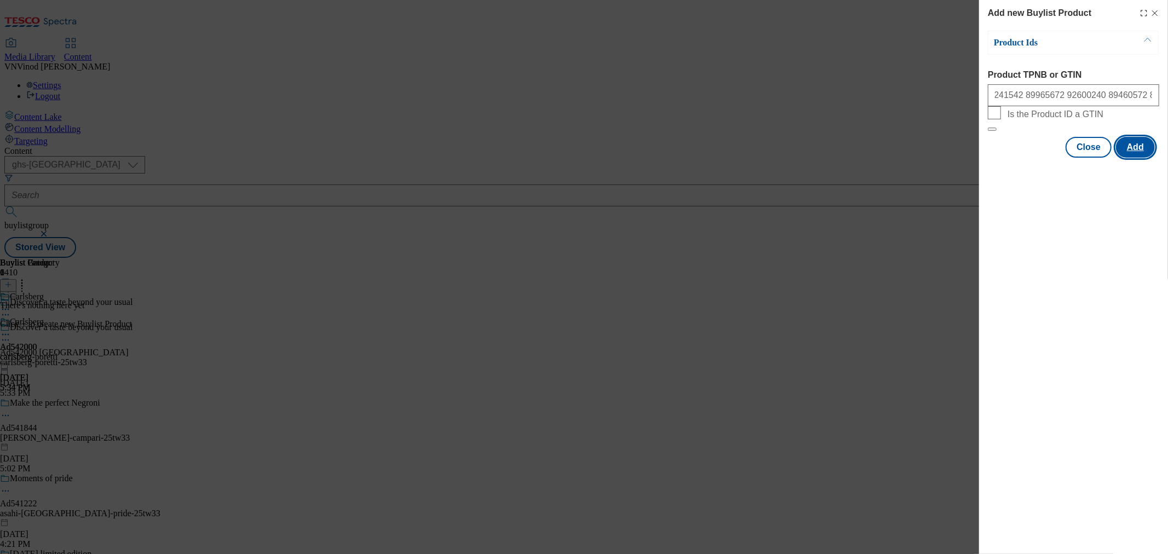
scroll to position [0, 0]
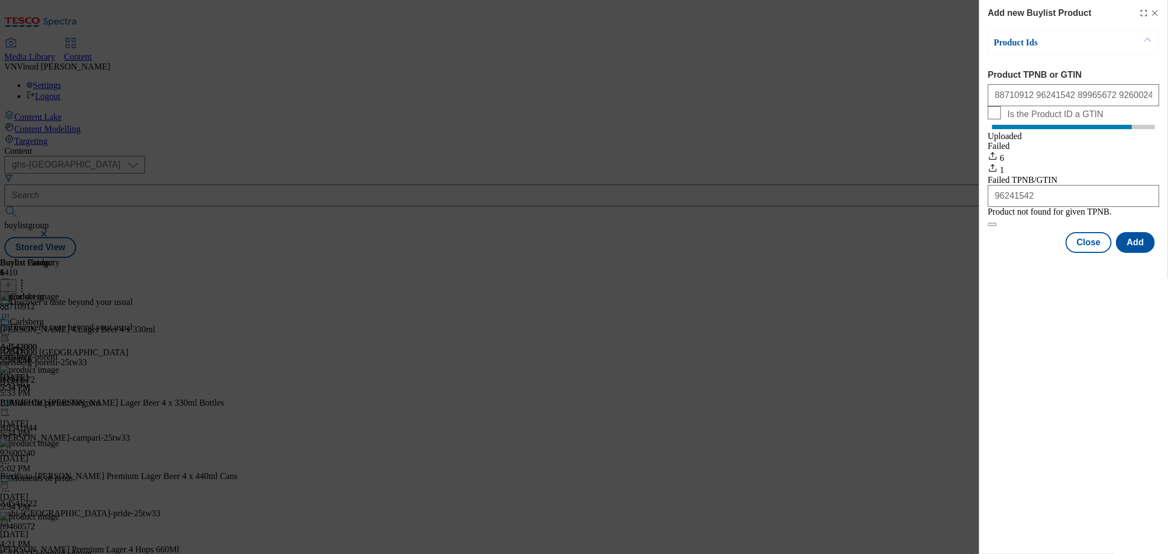
click at [1152, 11] on icon "Modal" at bounding box center [1155, 13] width 9 height 9
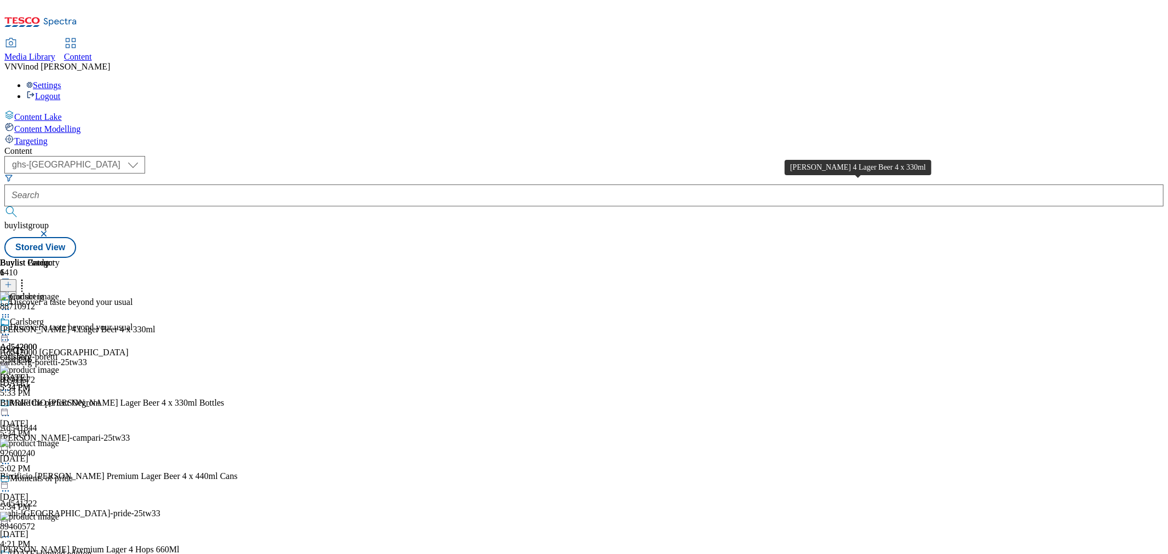
click at [156, 325] on div "Angelo Poretti 4 Lager Beer 4 x 330ml" at bounding box center [78, 330] width 156 height 10
copy div "Angelo Poretti 4 Lager Beer 4 x 330ml"
click at [11, 335] on icon at bounding box center [5, 340] width 11 height 11
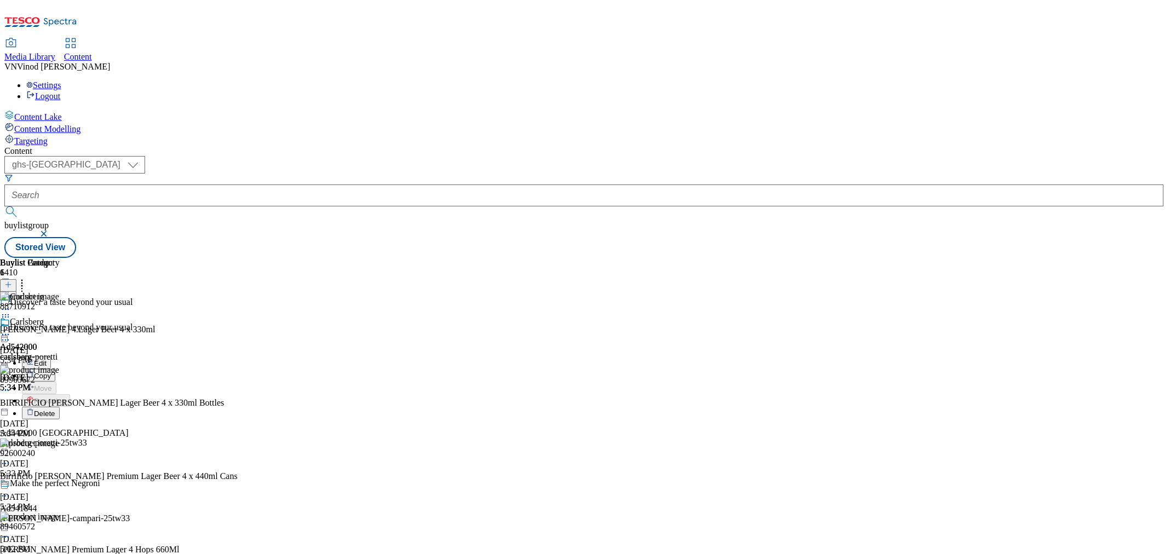
click at [51, 357] on button "Edit" at bounding box center [36, 363] width 29 height 13
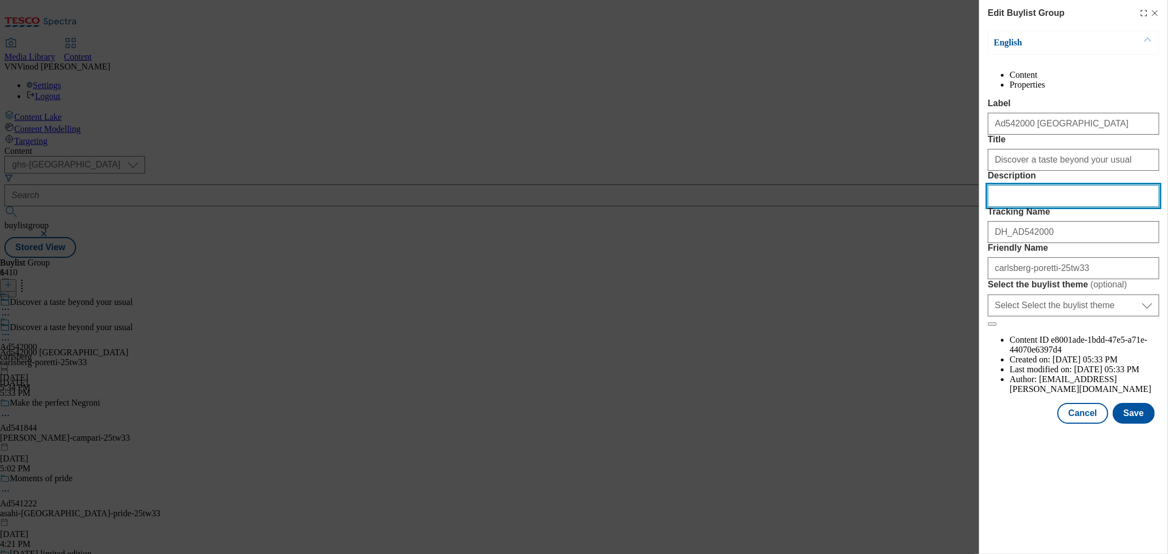
click at [1031, 207] on input "Description" at bounding box center [1073, 196] width 171 height 22
paste input "Angelo Poretti 4 Lager Beer 4 x 330ml"
type input "Angelo Poretti 4 Lager Beer 4 x 330ml"
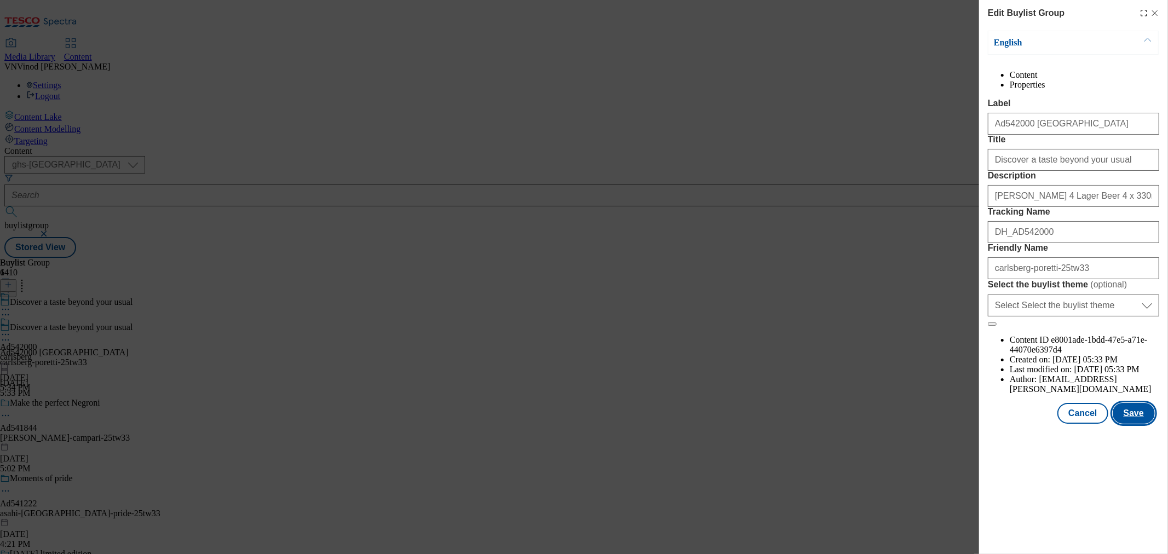
click at [1137, 424] on button "Save" at bounding box center [1134, 413] width 42 height 21
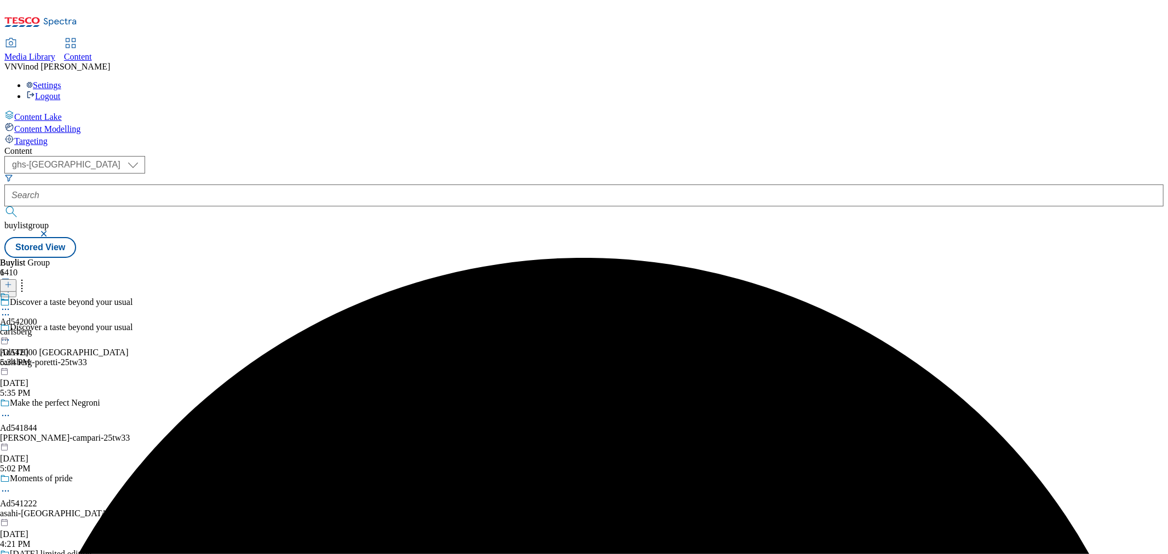
click at [11, 304] on icon at bounding box center [5, 309] width 11 height 11
click at [51, 326] on button "Edit" at bounding box center [36, 332] width 29 height 13
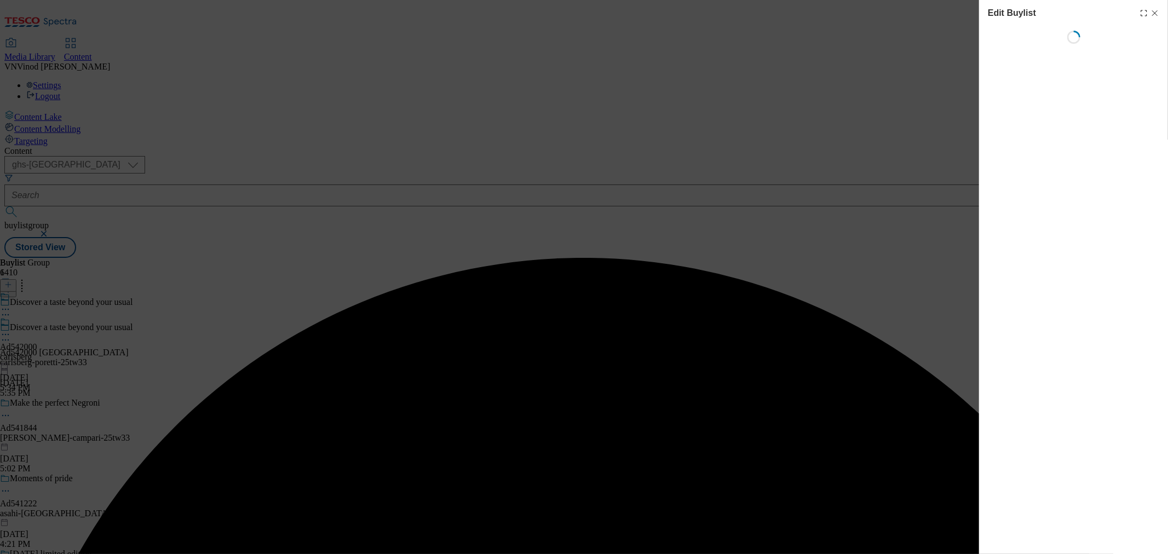
select select "tactical"
select select "supplier funded short term 1-3 weeks"
select select "dunnhumby"
select select "Banner"
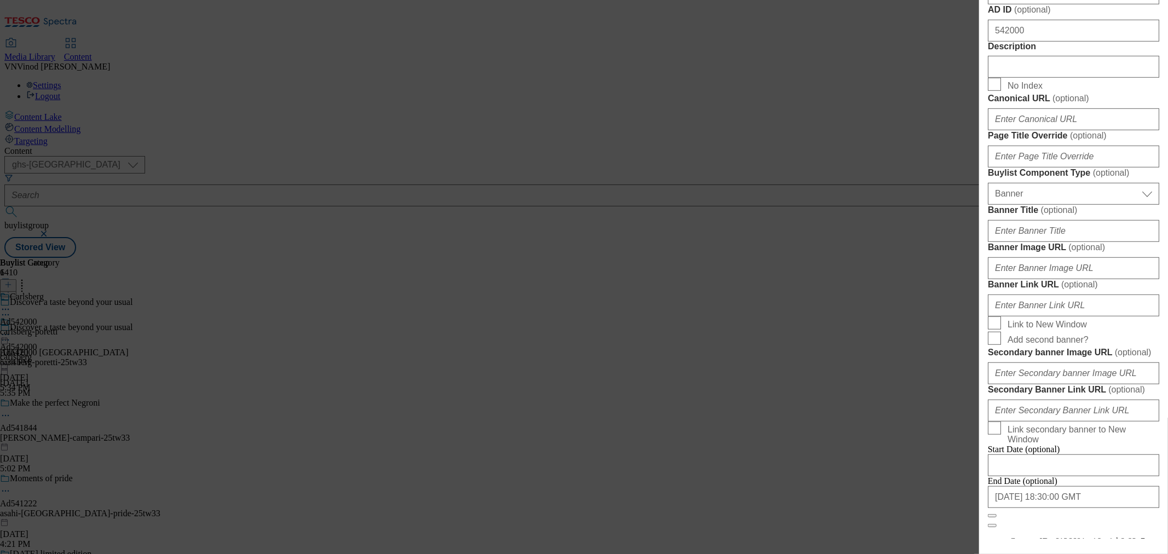
scroll to position [548, 0]
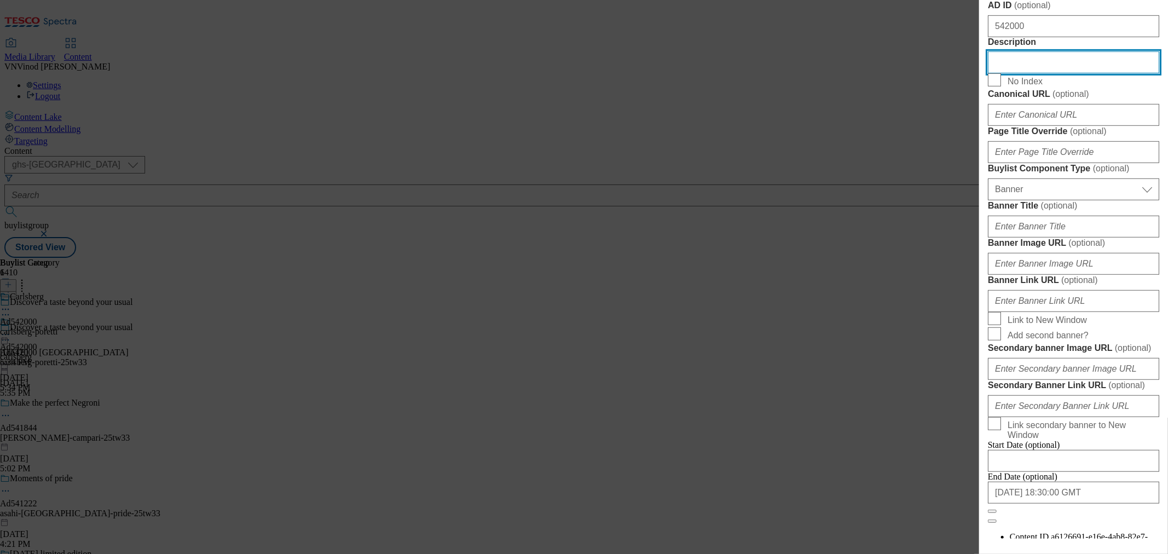
click at [1053, 73] on input "Description" at bounding box center [1073, 62] width 171 height 22
paste input "Angelo Poretti 4 Lager Beer 4 x 330ml"
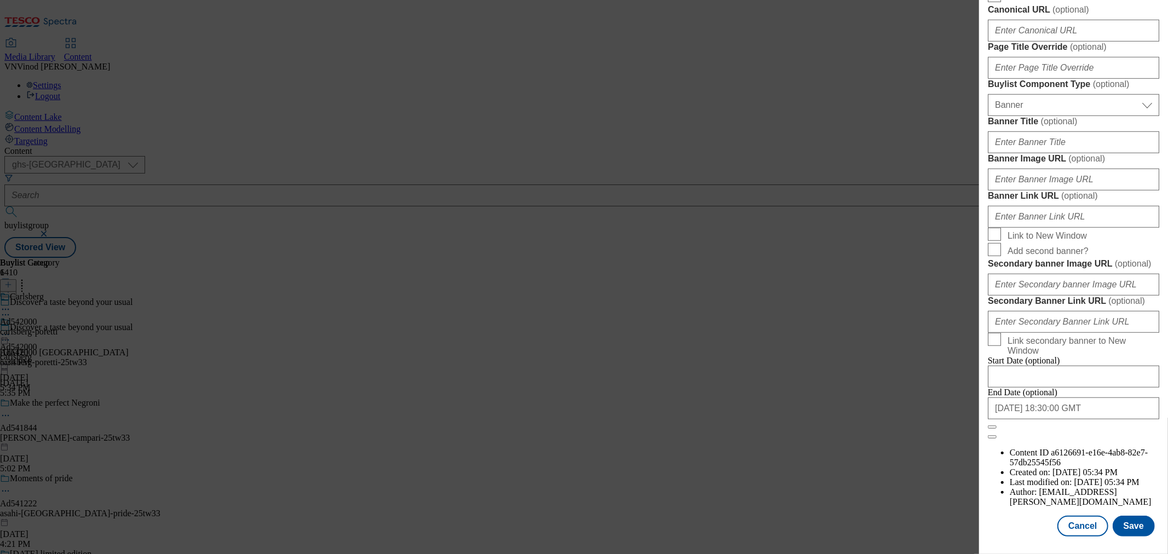
scroll to position [1046, 0]
type input "Angelo Poretti 4 Lager Beer 4 x 330ml"
click at [1121, 516] on button "Save" at bounding box center [1134, 526] width 42 height 21
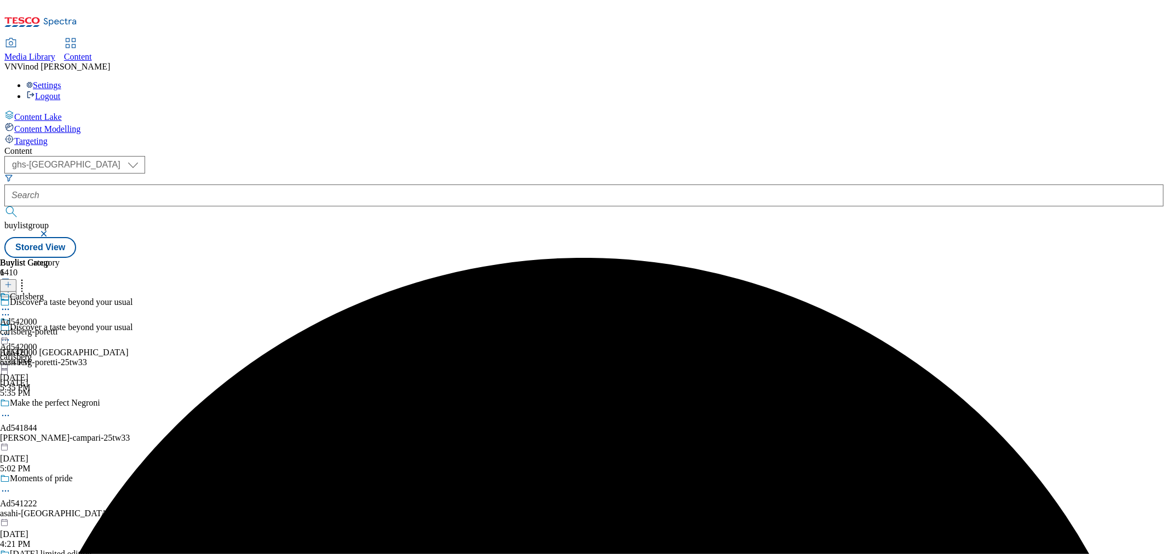
click at [11, 304] on icon at bounding box center [5, 309] width 11 height 11
click at [51, 326] on button "Edit" at bounding box center [36, 332] width 29 height 13
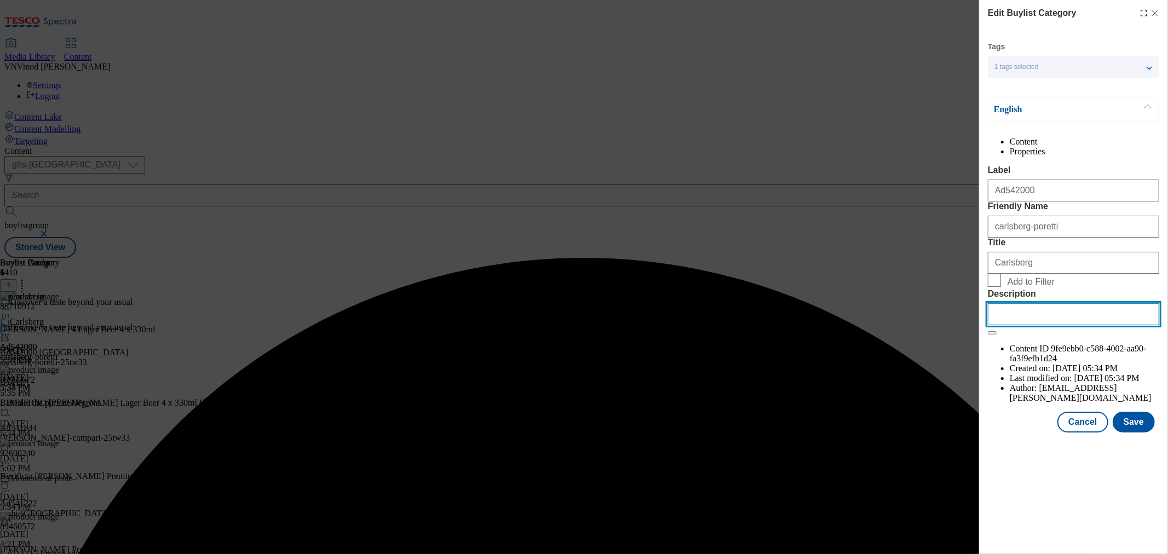
click at [1024, 325] on input "Description" at bounding box center [1073, 314] width 171 height 22
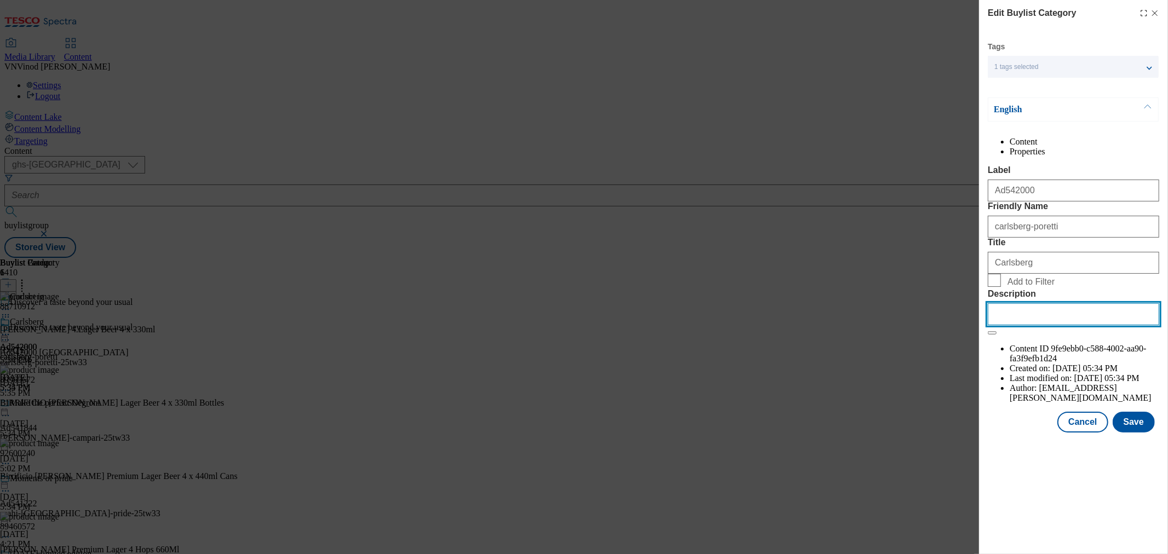
paste input "Angelo Poretti 4 Lager Beer 4 x 330ml"
type input "Angelo Poretti 4 Lager Beer 4 x 330ml"
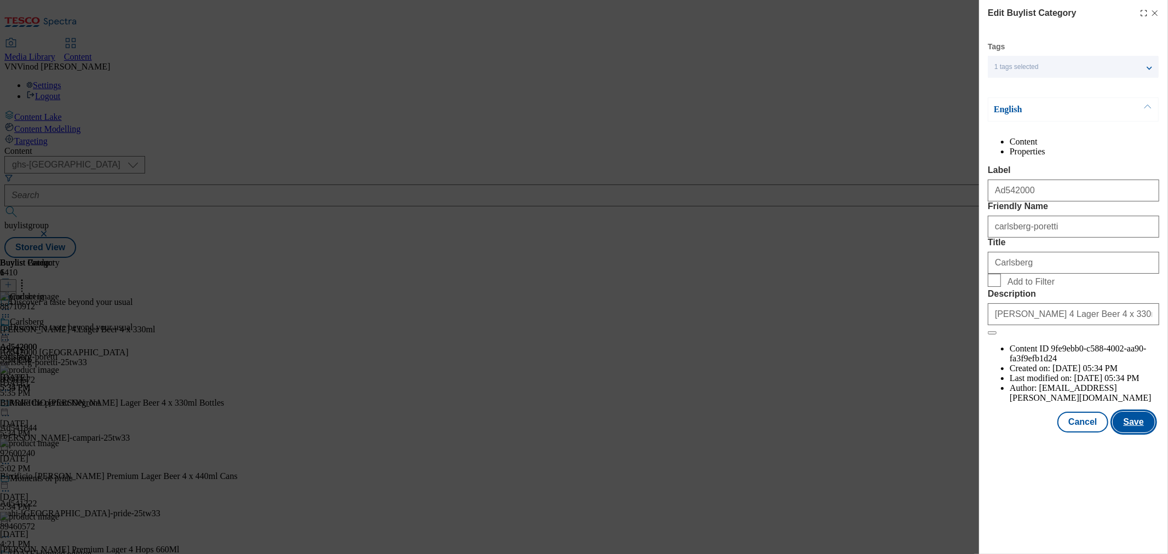
click at [1134, 433] on button "Save" at bounding box center [1134, 422] width 42 height 21
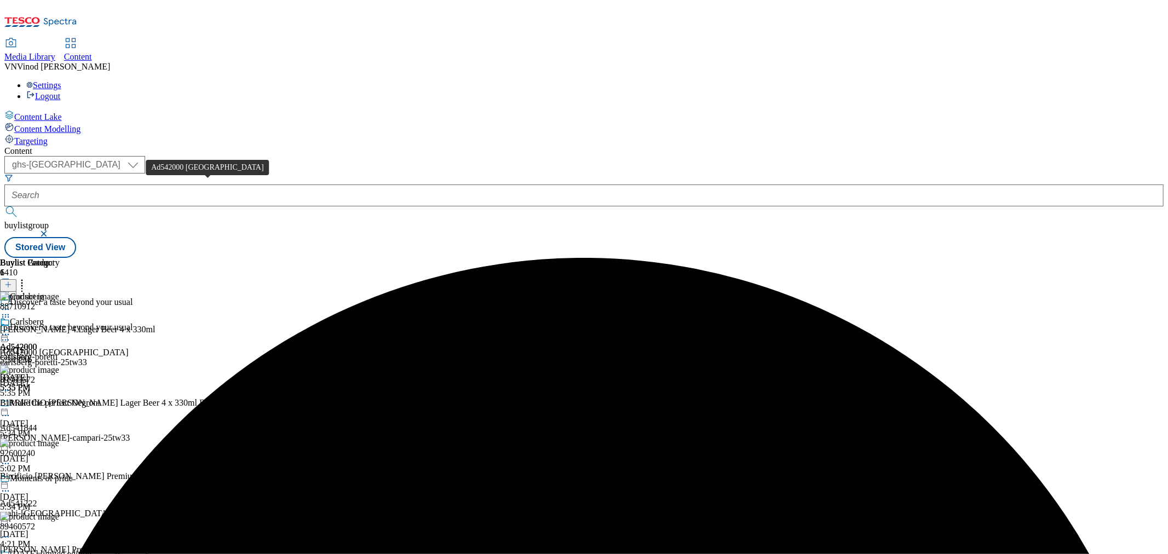
drag, startPoint x: 192, startPoint y: 190, endPoint x: 470, endPoint y: 118, distance: 287.3
click at [129, 348] on div "Ad542000 carlsberg" at bounding box center [64, 353] width 129 height 10
